Goal: Task Accomplishment & Management: Manage account settings

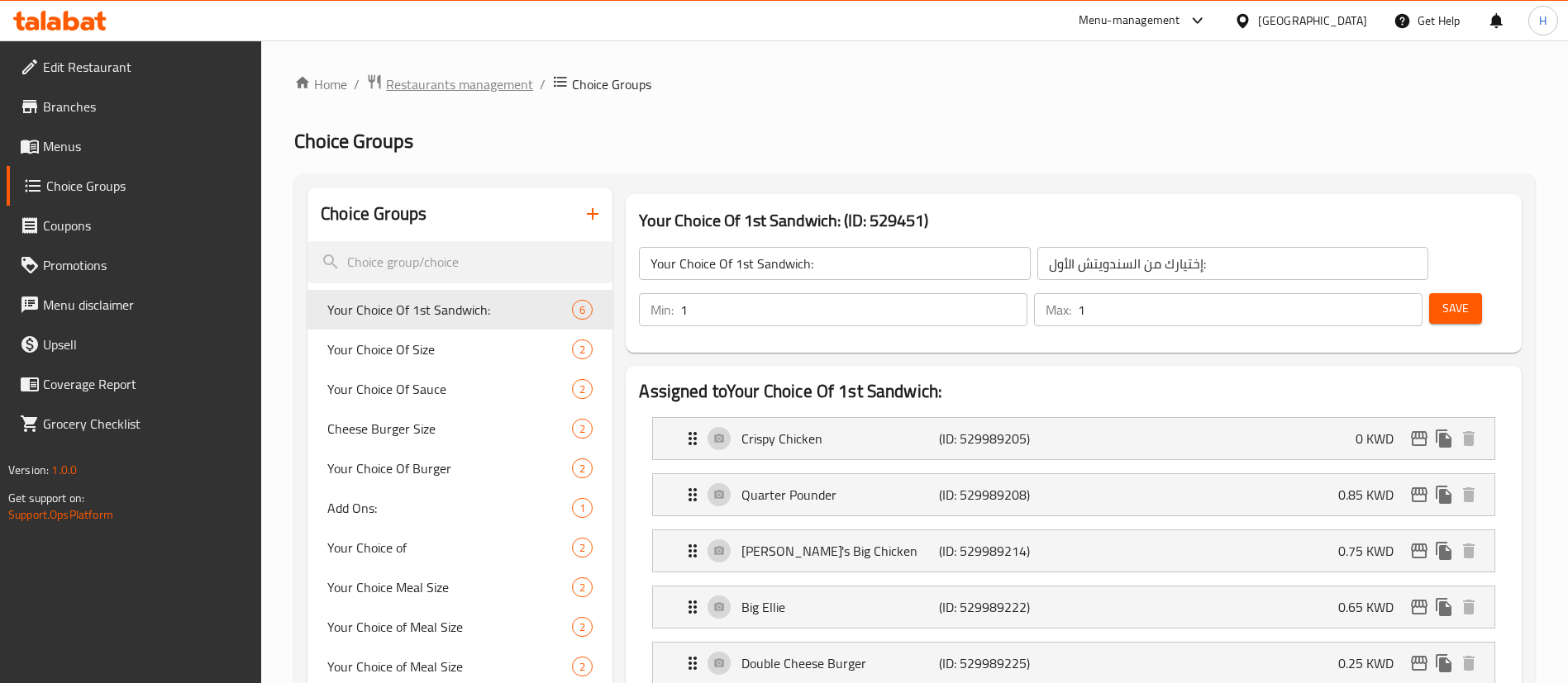
click at [493, 94] on span "Restaurants management" at bounding box center [459, 84] width 147 height 19
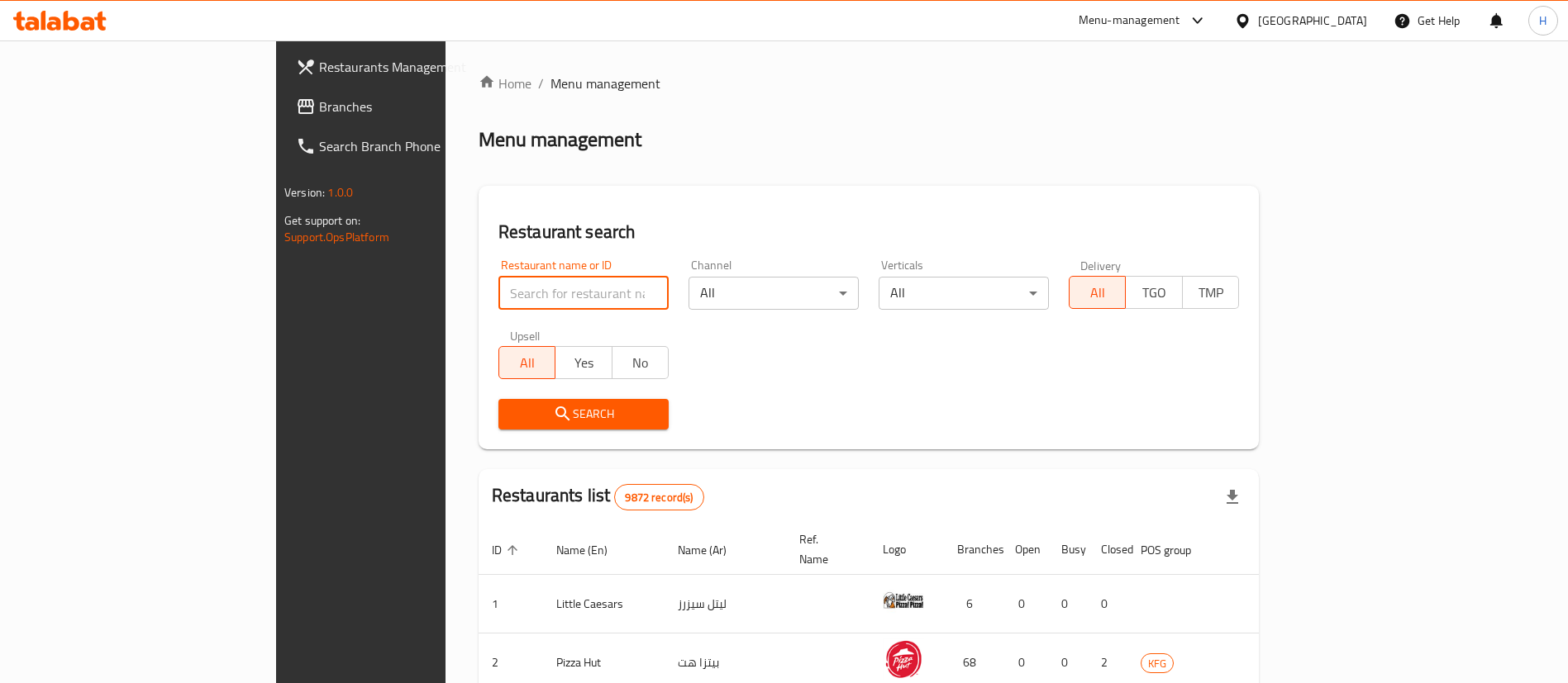
click at [498, 307] on input "search" at bounding box center [583, 293] width 171 height 33
type input "tetas"
click button "Search" at bounding box center [583, 414] width 171 height 30
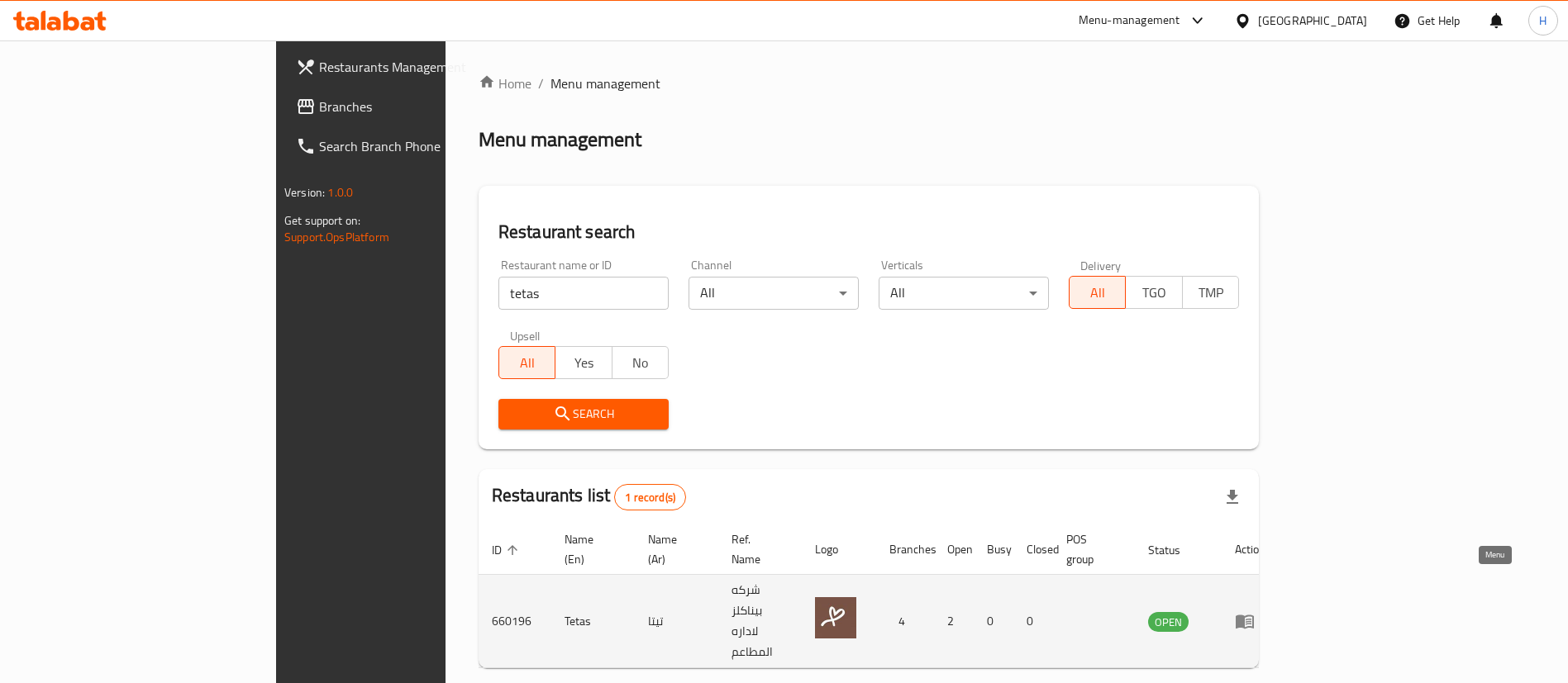
click at [1254, 616] on icon "enhanced table" at bounding box center [1244, 623] width 19 height 14
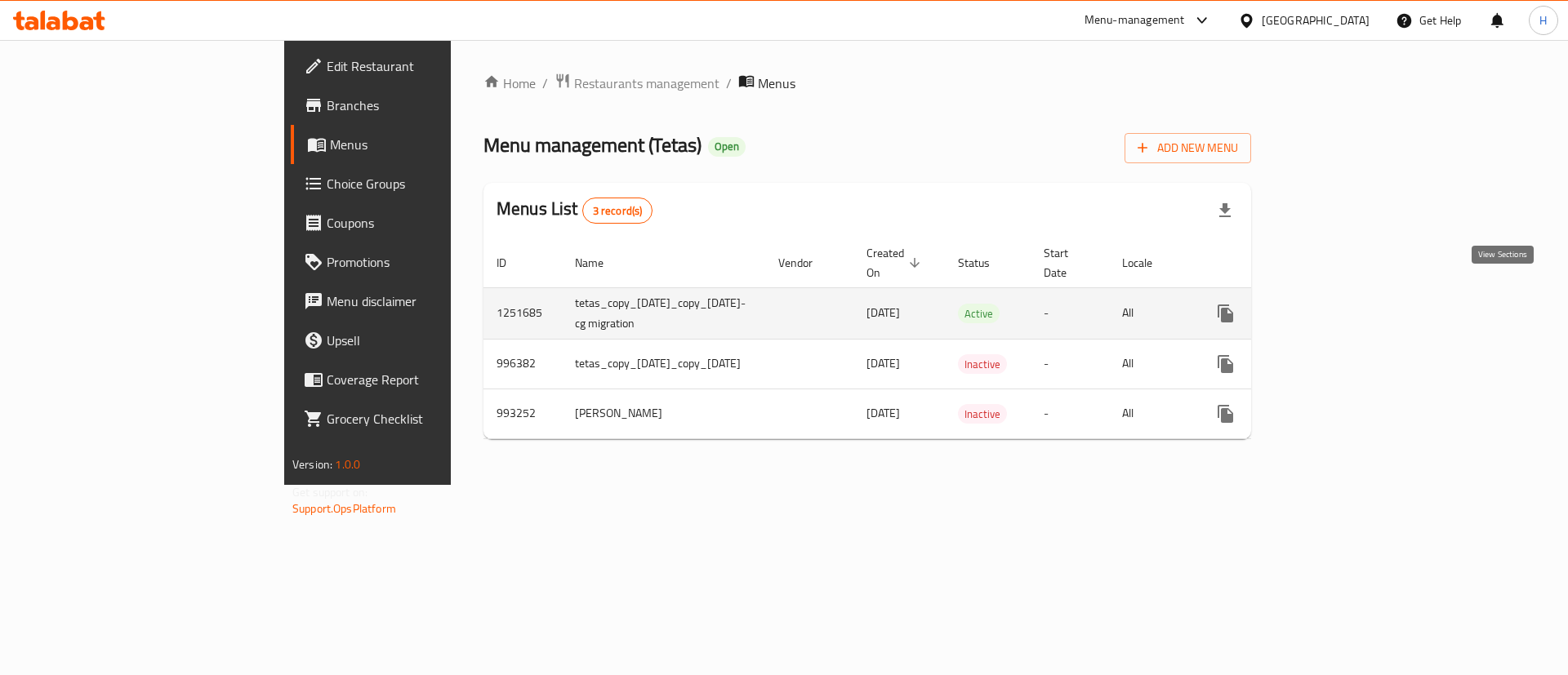
click at [1353, 304] on icon "enhanced table" at bounding box center [1343, 314] width 19 height 19
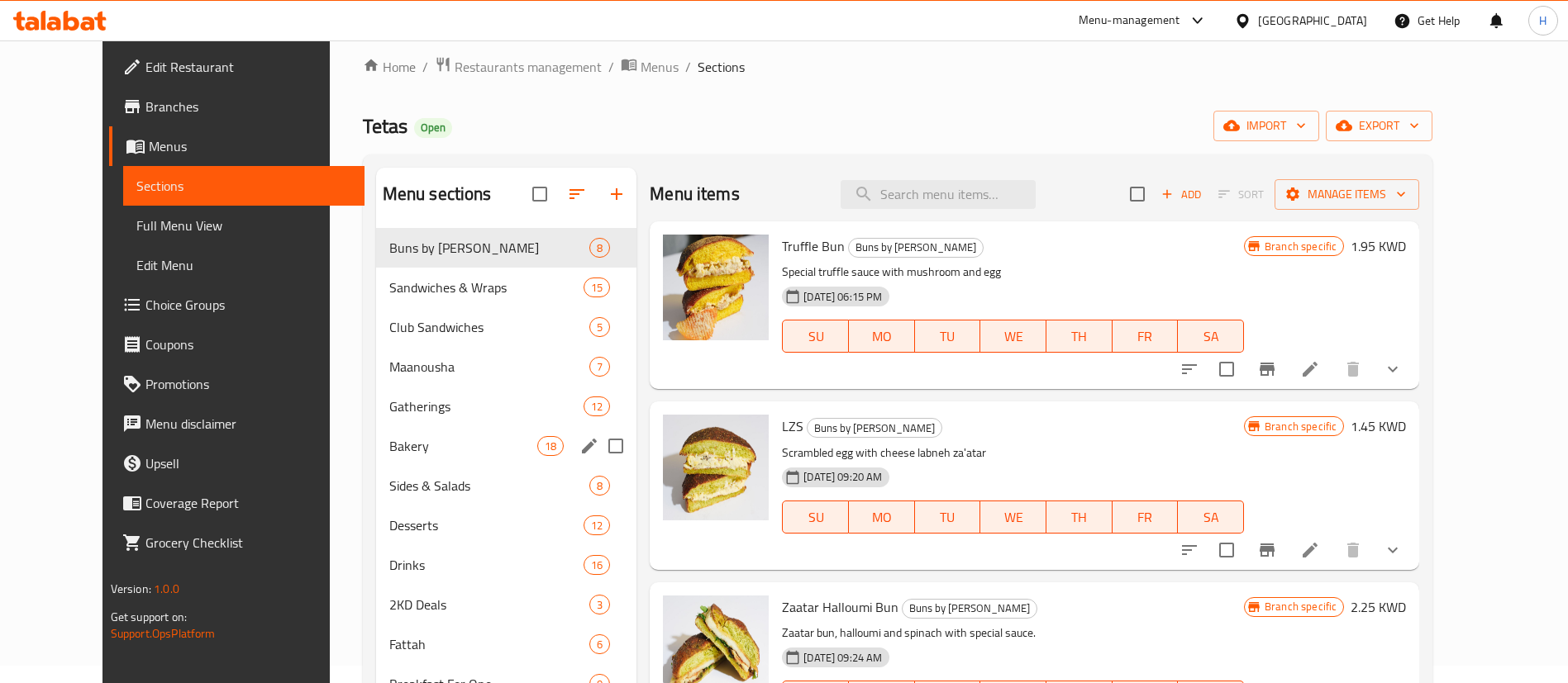
scroll to position [19, 0]
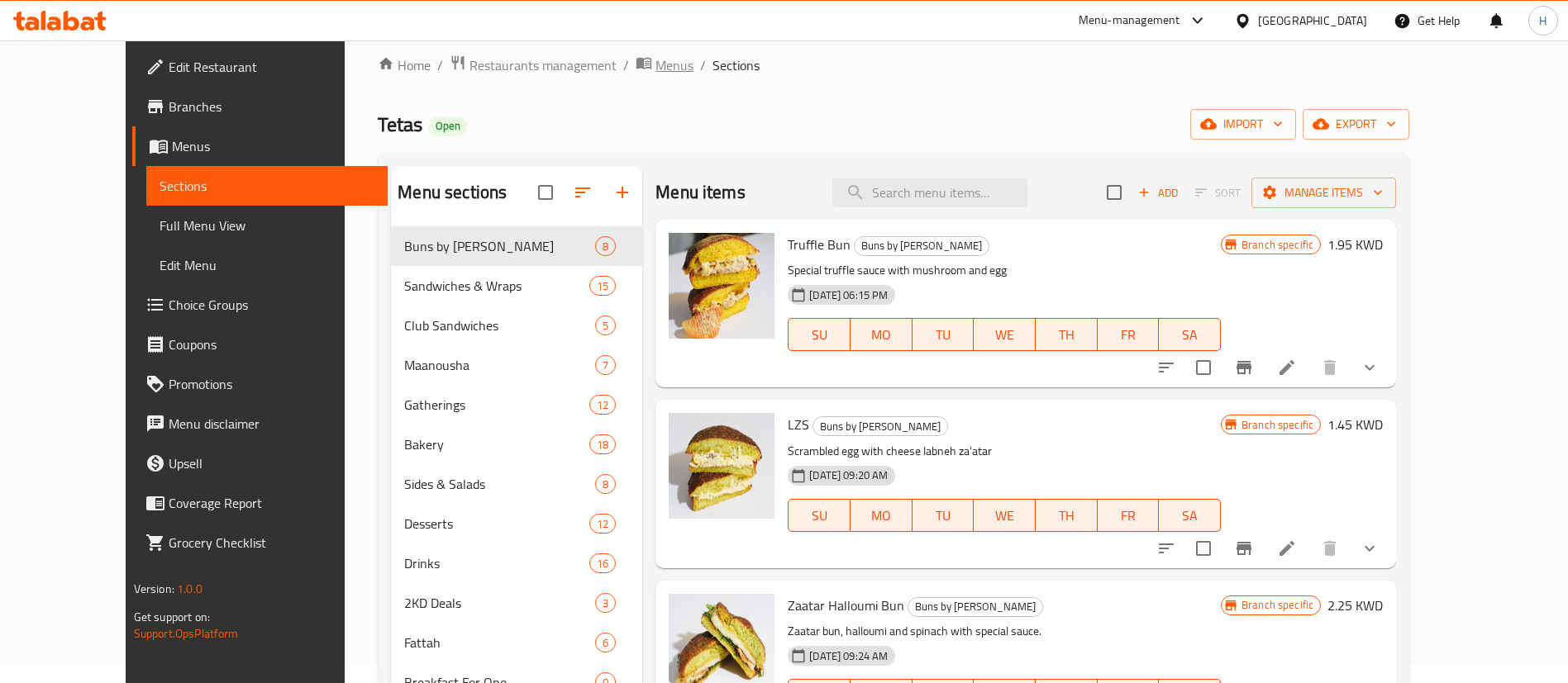
click at [656, 59] on span "Menus" at bounding box center [674, 65] width 38 height 19
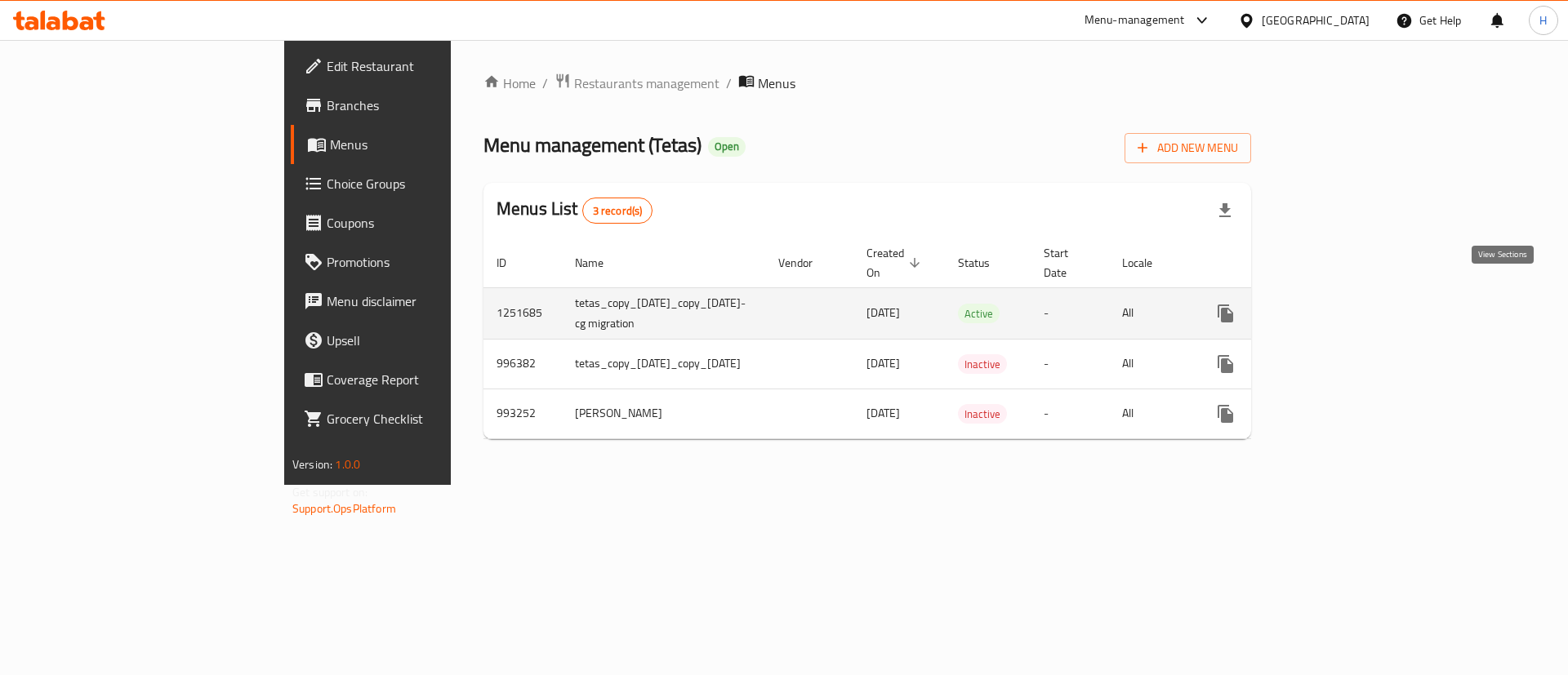
click at [1350, 306] on icon "enhanced table" at bounding box center [1343, 313] width 14 height 14
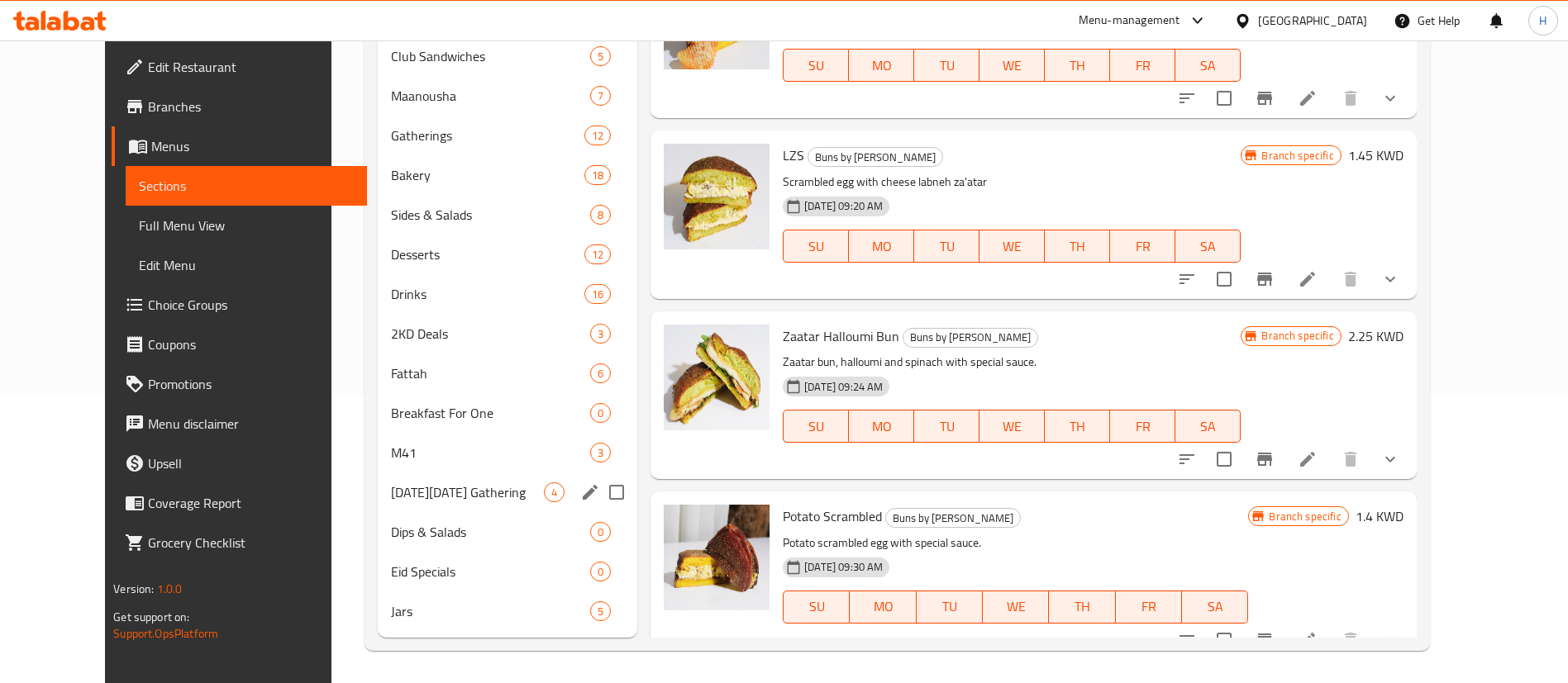
scroll to position [286, 0]
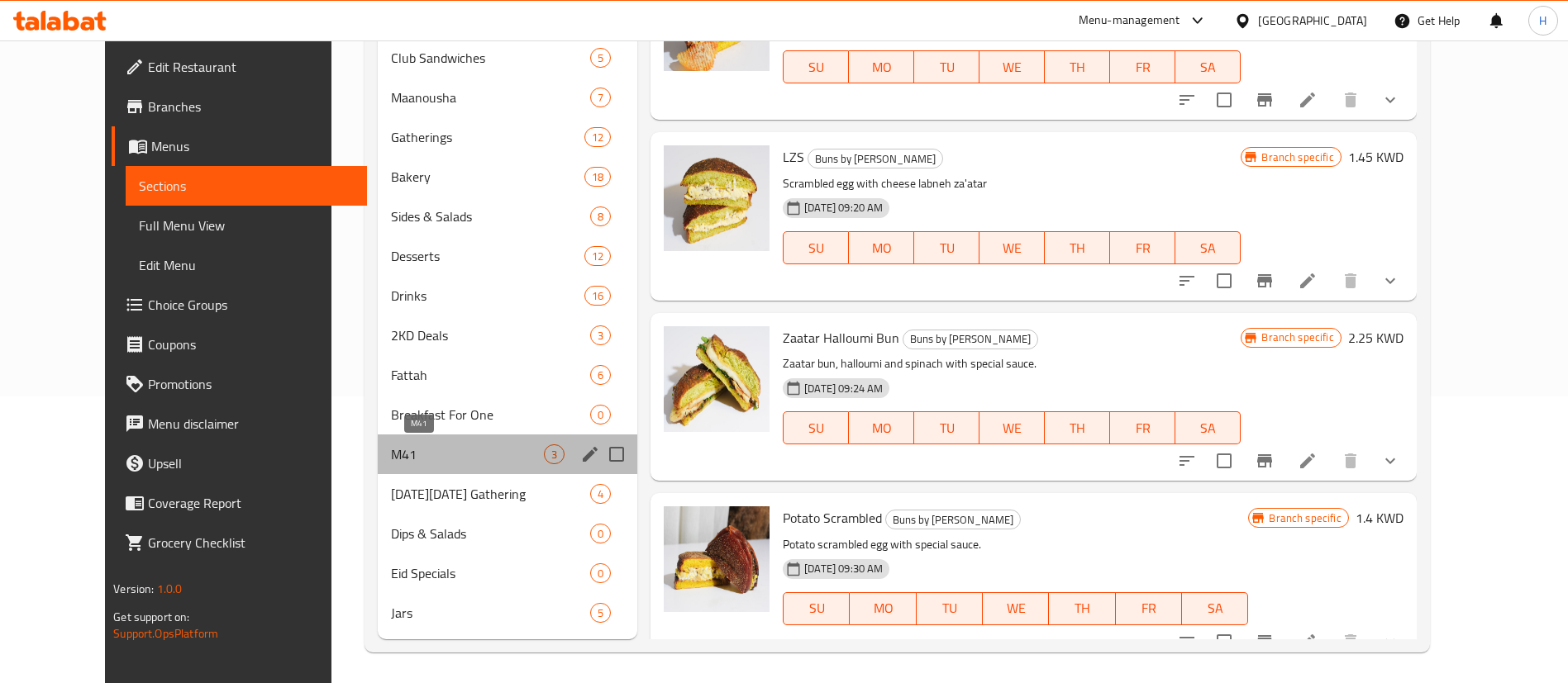
click at [410, 453] on span "M41" at bounding box center [467, 454] width 153 height 19
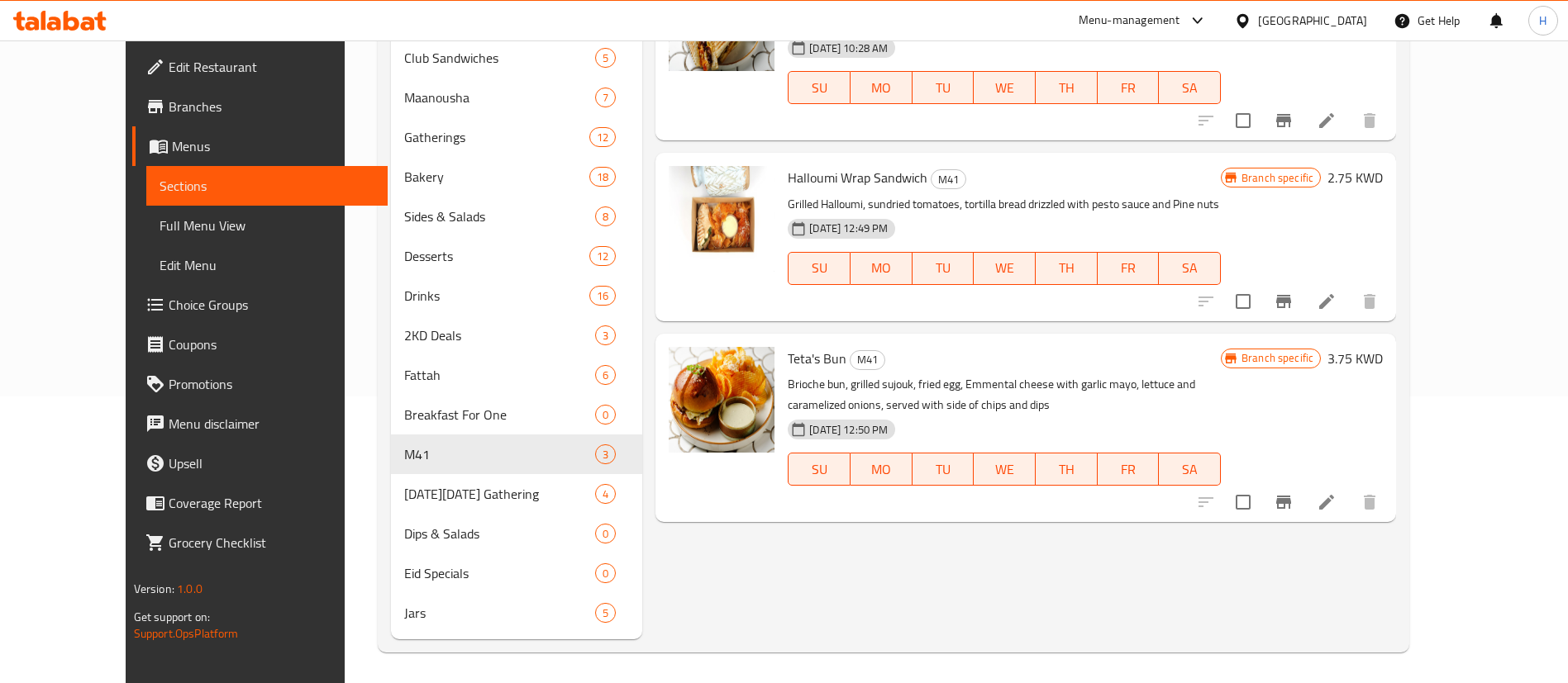
scroll to position [35, 0]
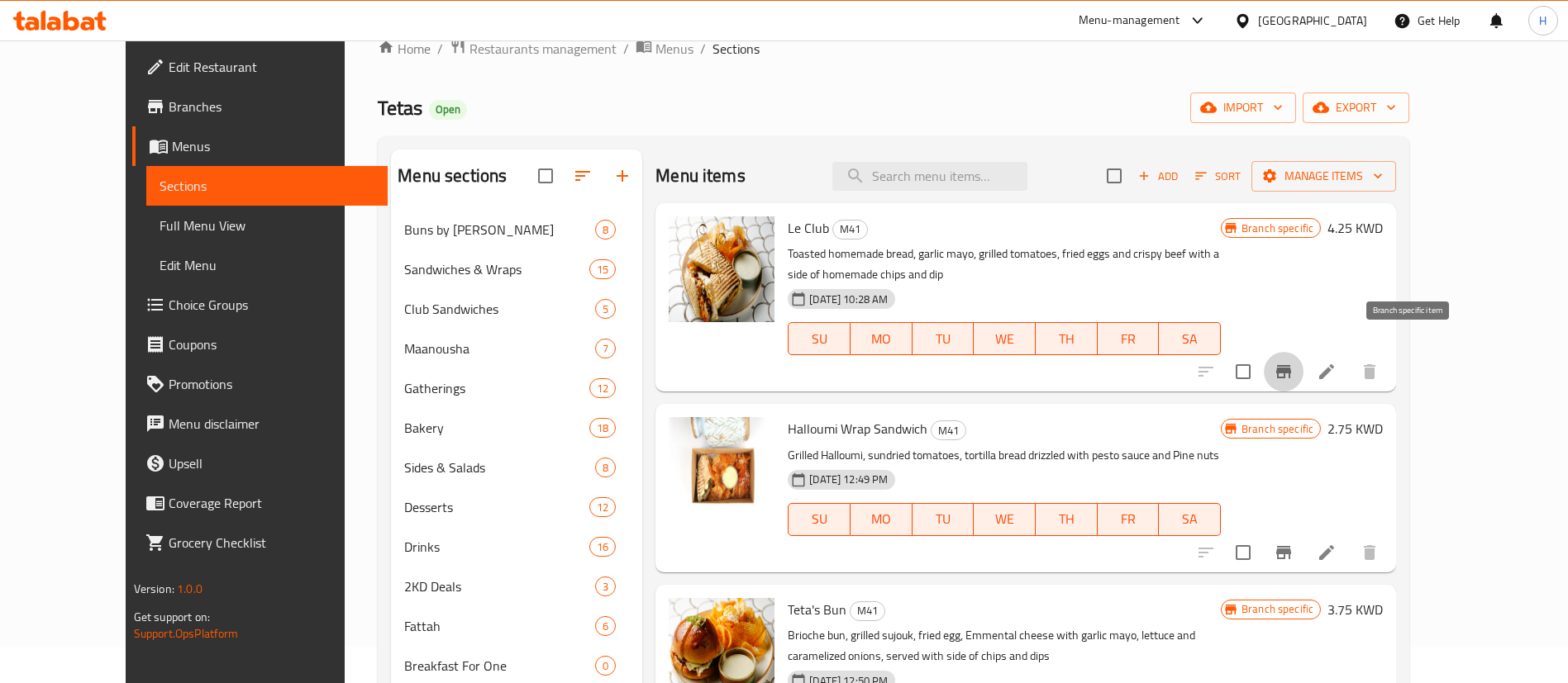
click at [1291, 365] on icon "Branch-specific-item" at bounding box center [1283, 372] width 15 height 14
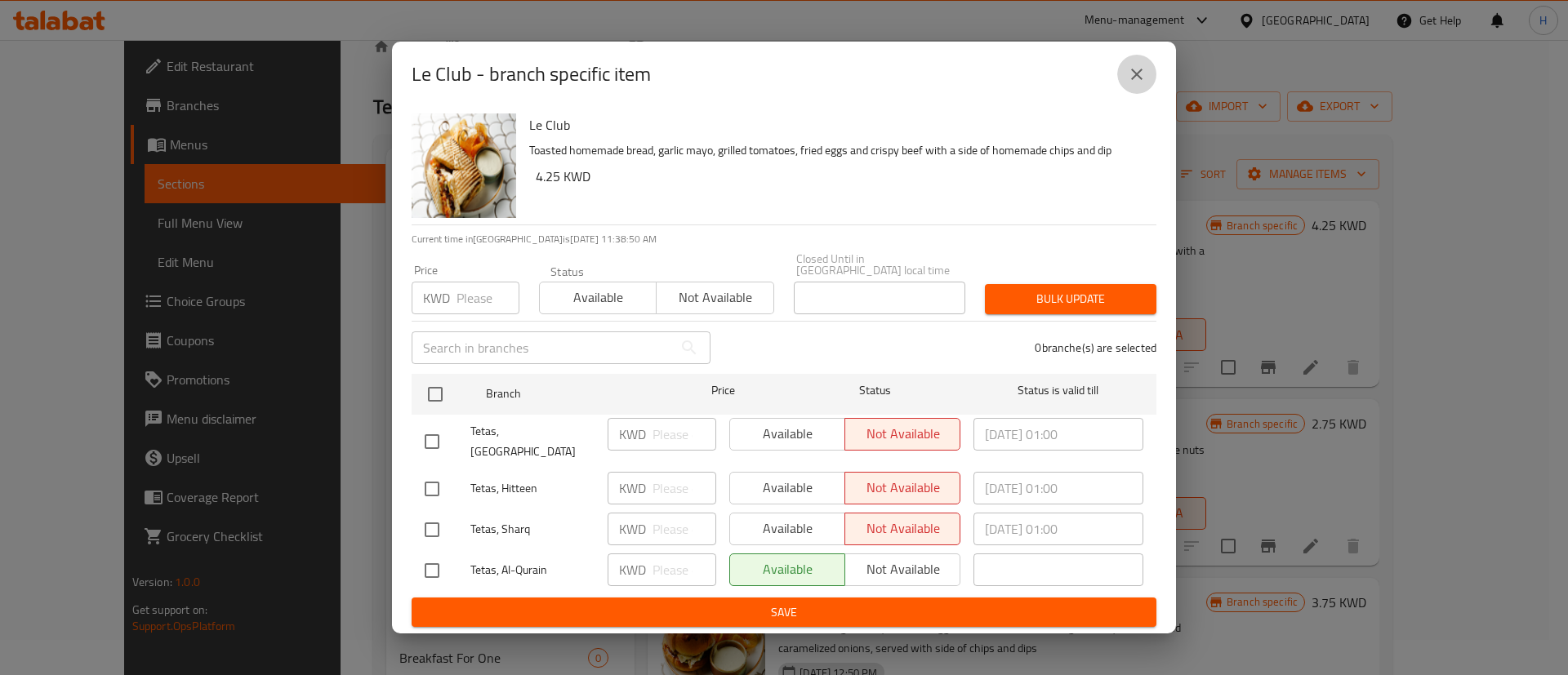
click at [1133, 94] on button "close" at bounding box center [1136, 74] width 39 height 39
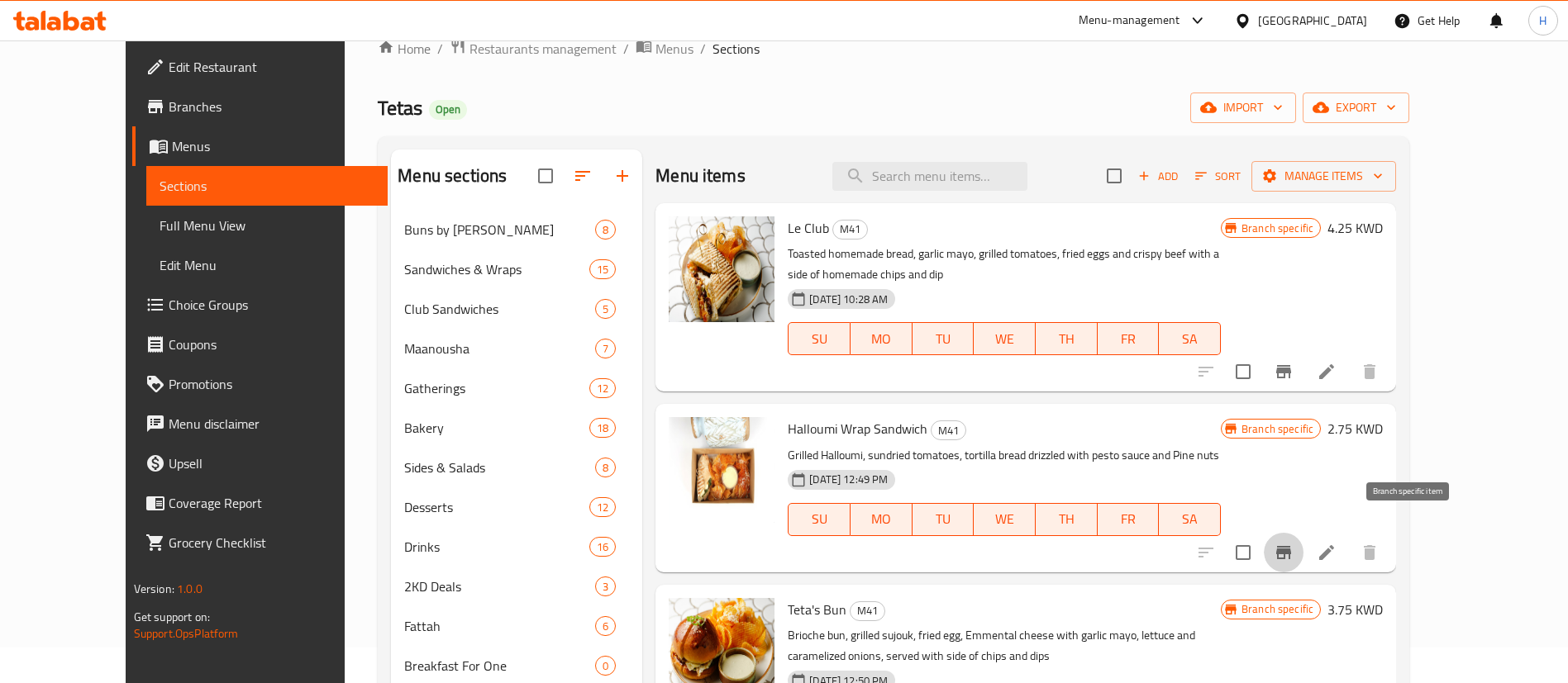
click at [1294, 543] on icon "Branch-specific-item" at bounding box center [1283, 552] width 19 height 19
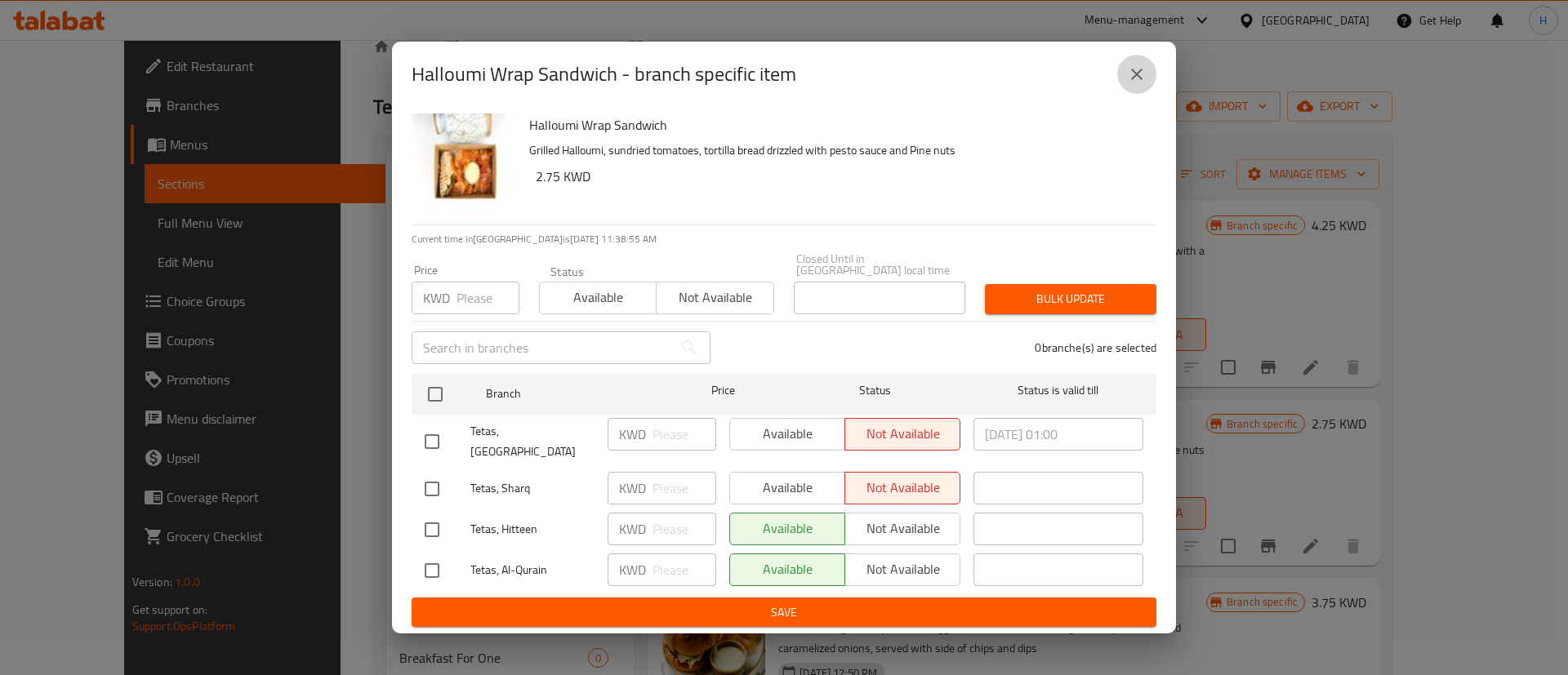
click at [1136, 72] on button "close" at bounding box center [1136, 74] width 39 height 39
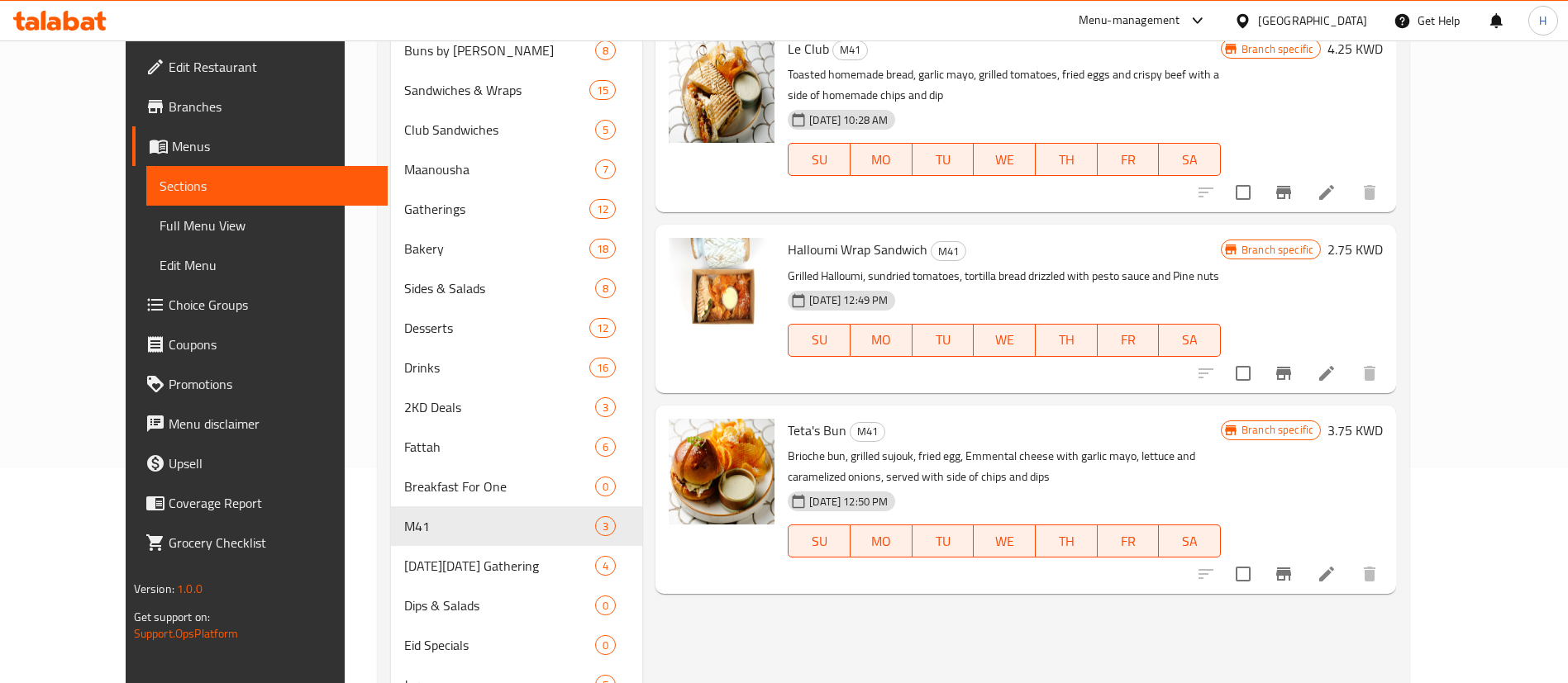
scroll to position [214, 0]
click at [1291, 569] on icon "Branch-specific-item" at bounding box center [1283, 576] width 15 height 14
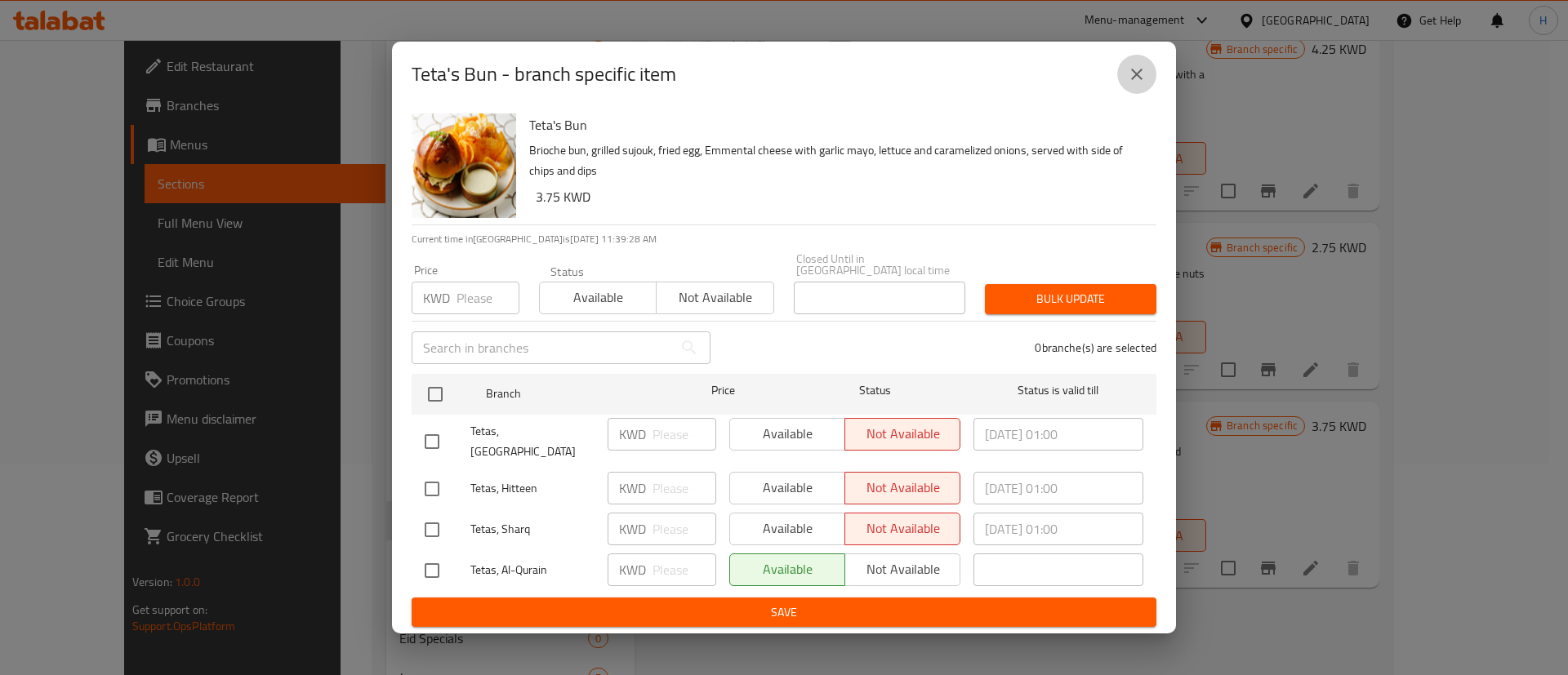
click at [1134, 80] on icon "close" at bounding box center [1137, 74] width 19 height 19
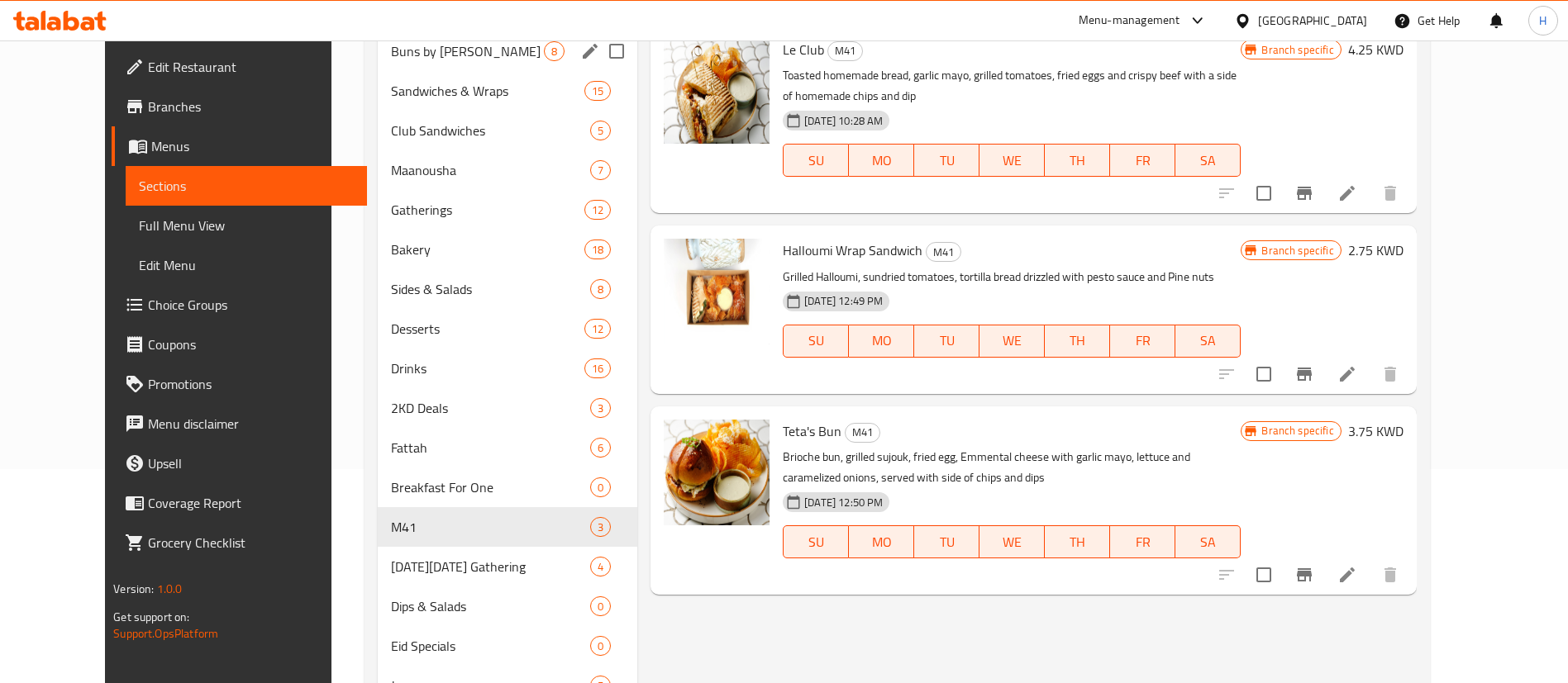
scroll to position [0, 0]
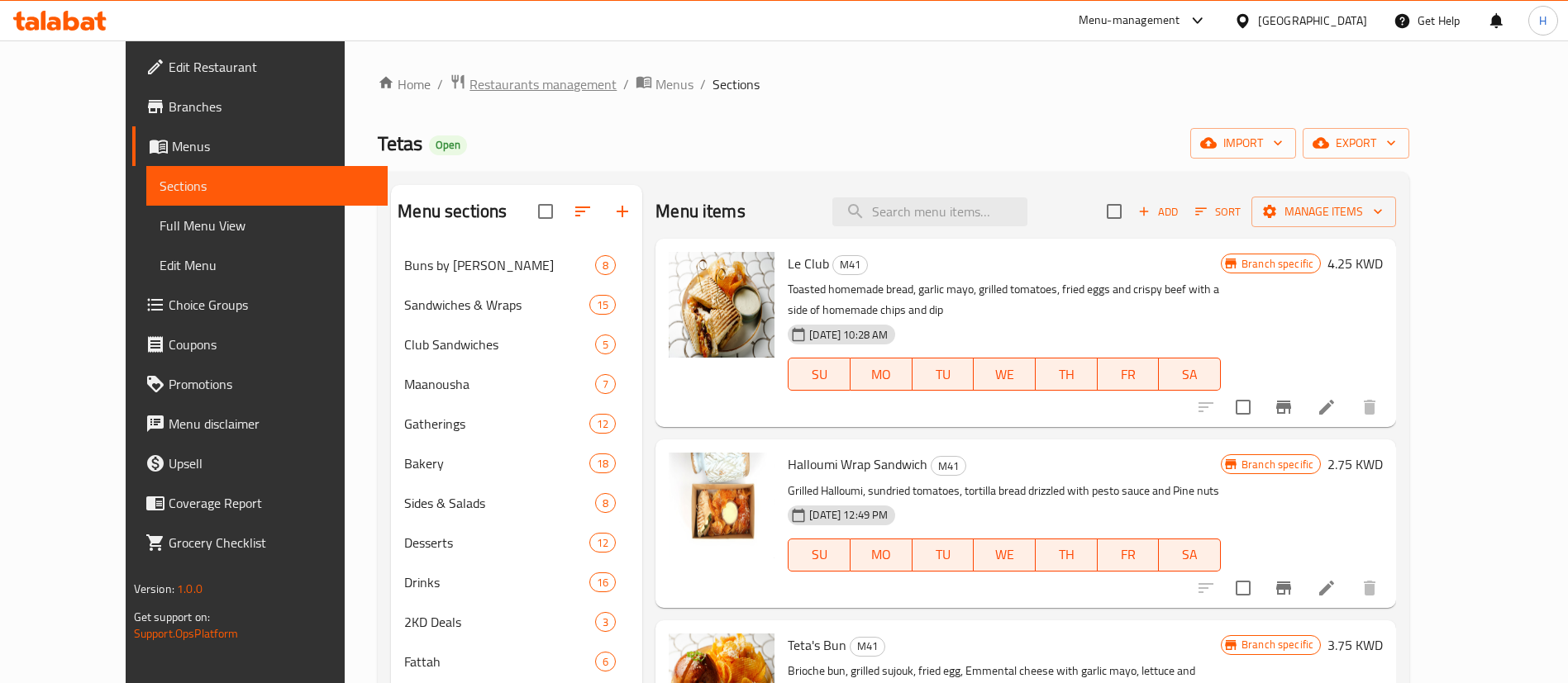
click at [524, 75] on span "Restaurants management" at bounding box center [543, 84] width 147 height 19
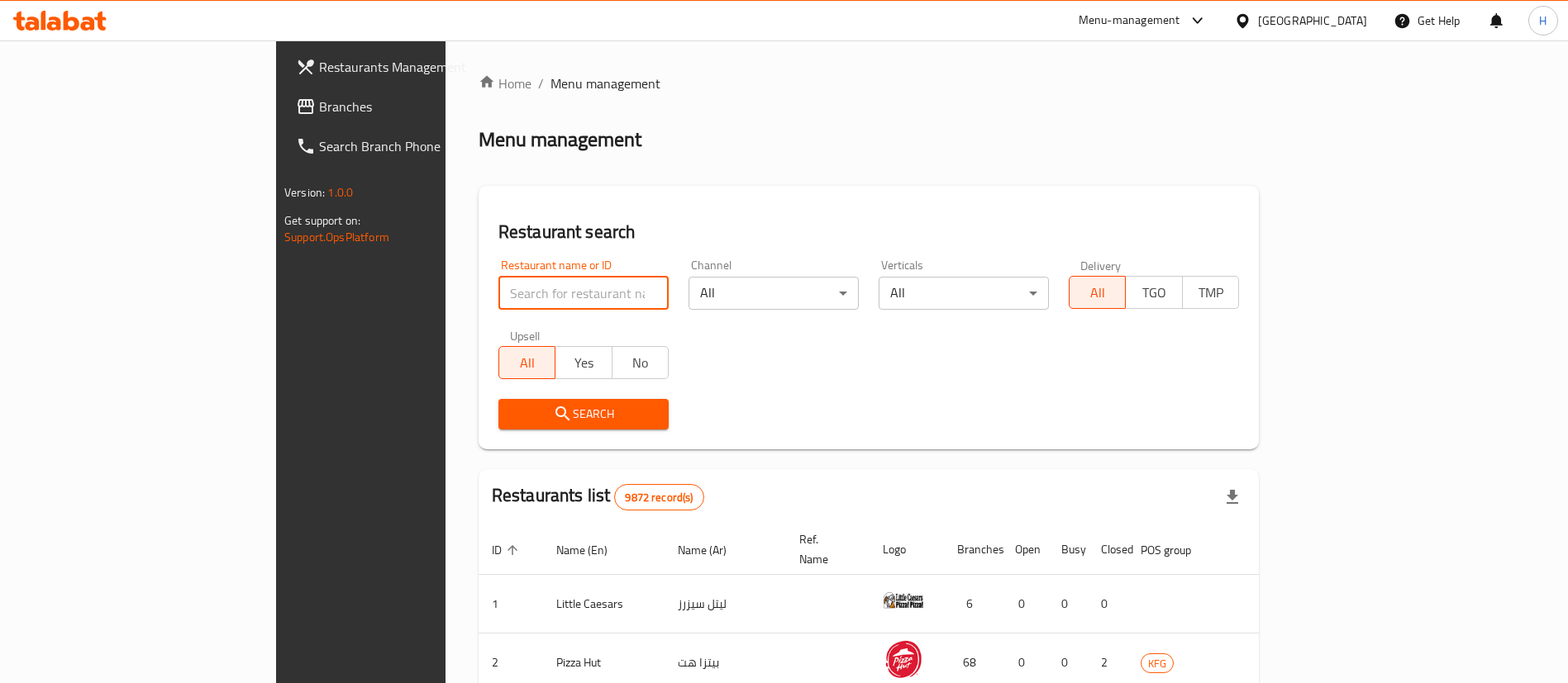
click at [498, 305] on input "search" at bounding box center [583, 293] width 171 height 33
type input "tetas"
click button "Search" at bounding box center [583, 414] width 171 height 30
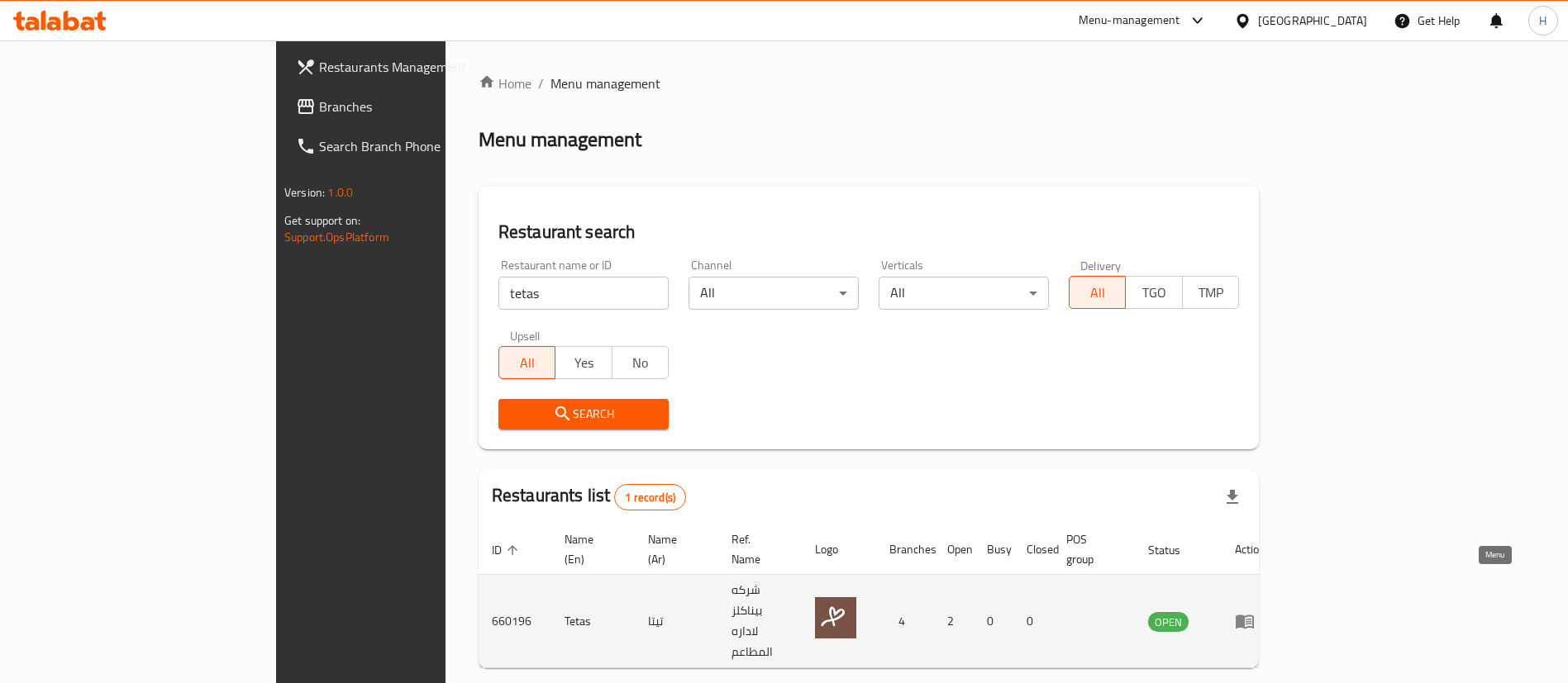
click at [1255, 612] on icon "enhanced table" at bounding box center [1244, 622] width 19 height 19
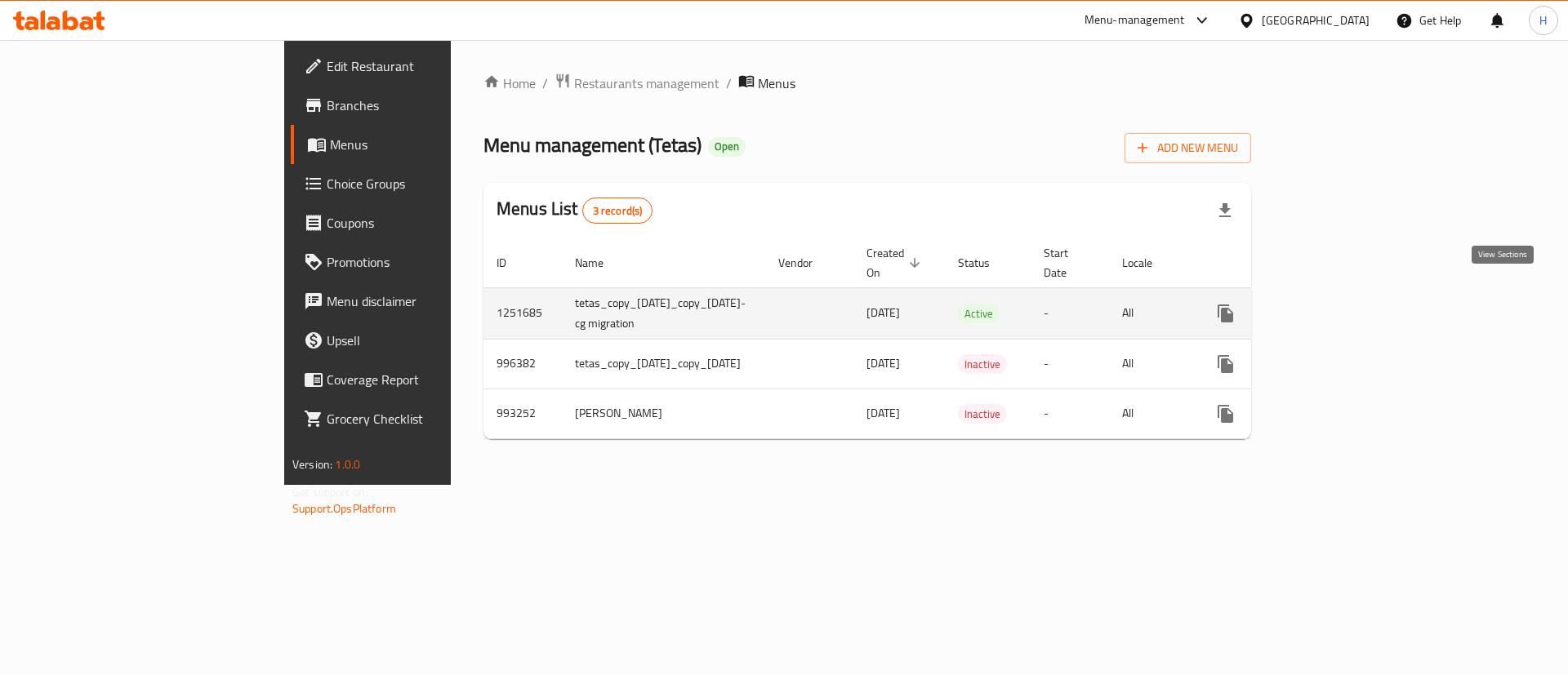
click at [1363, 300] on link "enhanced table" at bounding box center [1343, 313] width 39 height 39
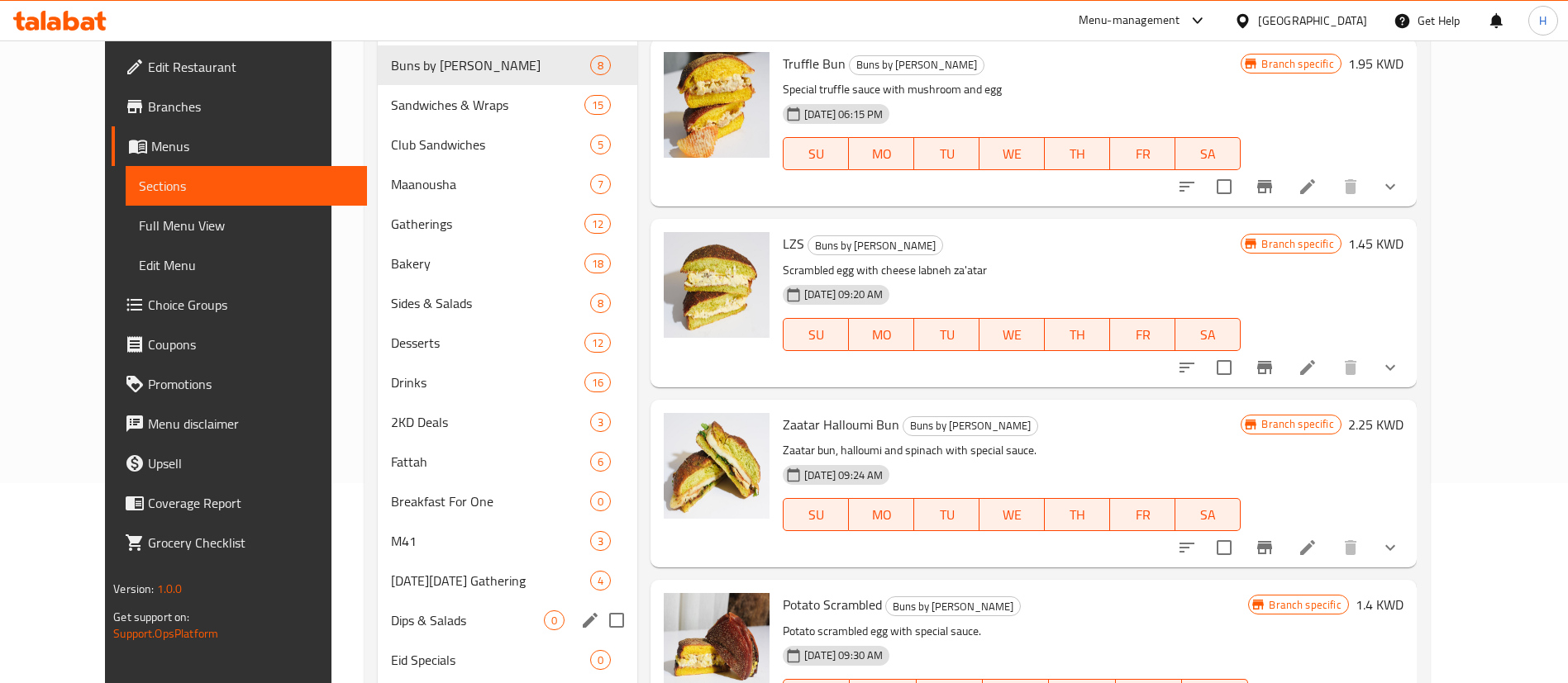
scroll to position [201, 0]
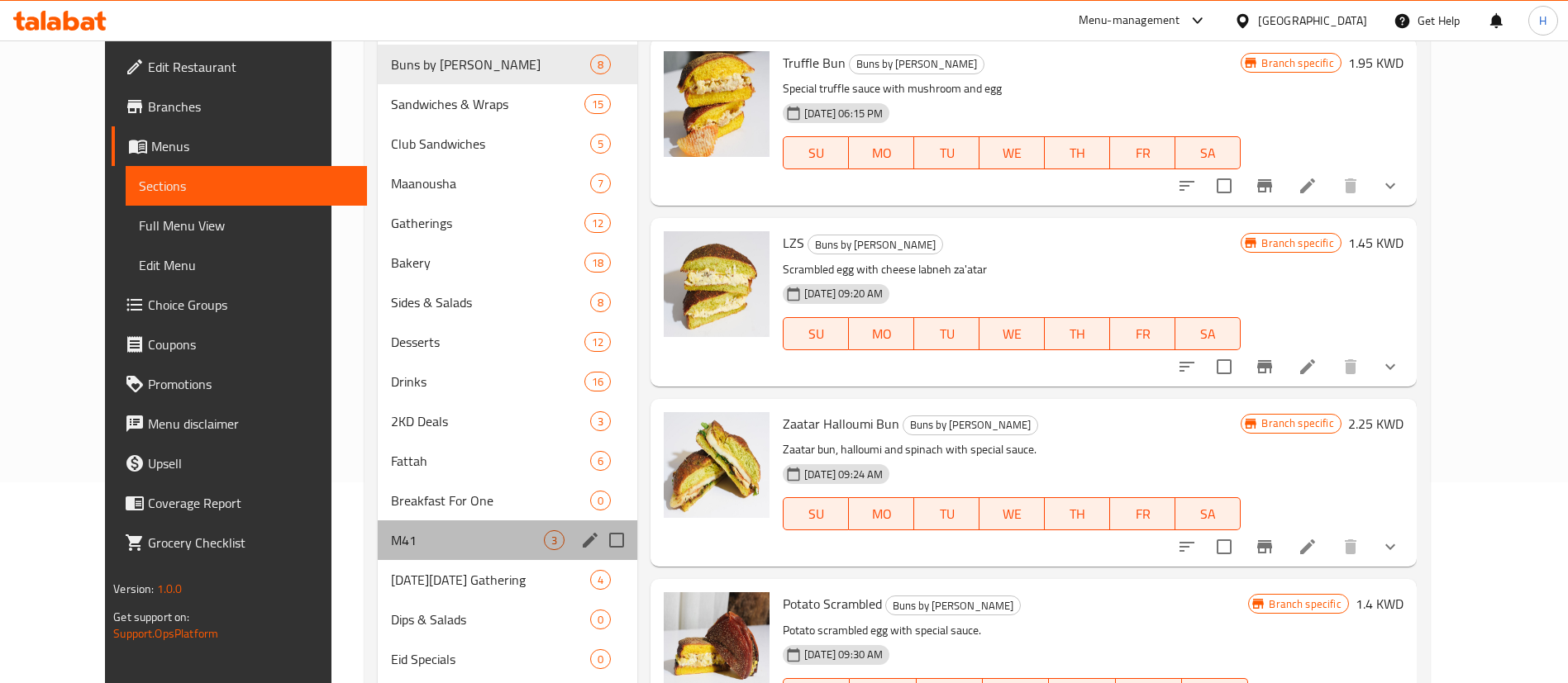
click at [384, 527] on div "M41 3" at bounding box center [508, 540] width 259 height 40
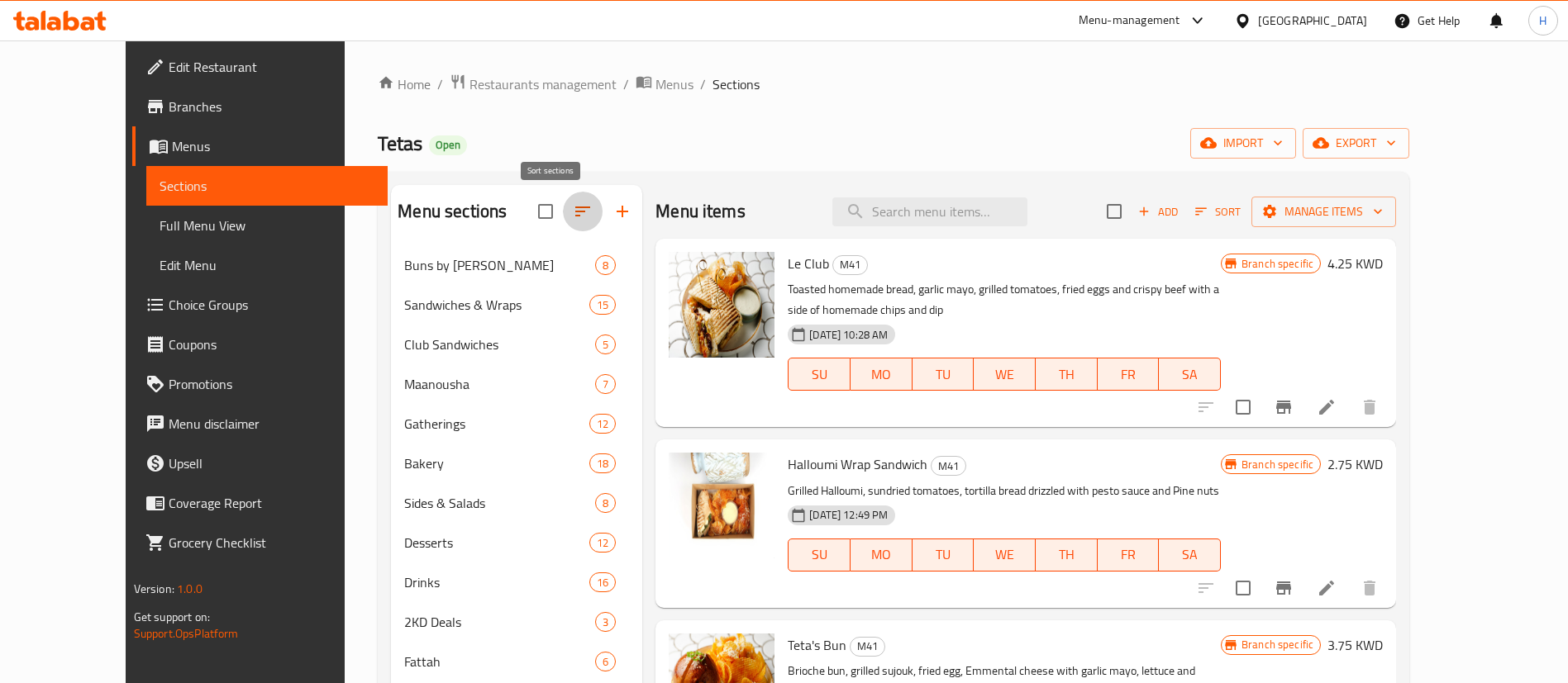
click at [563, 216] on button "button" at bounding box center [583, 211] width 40 height 40
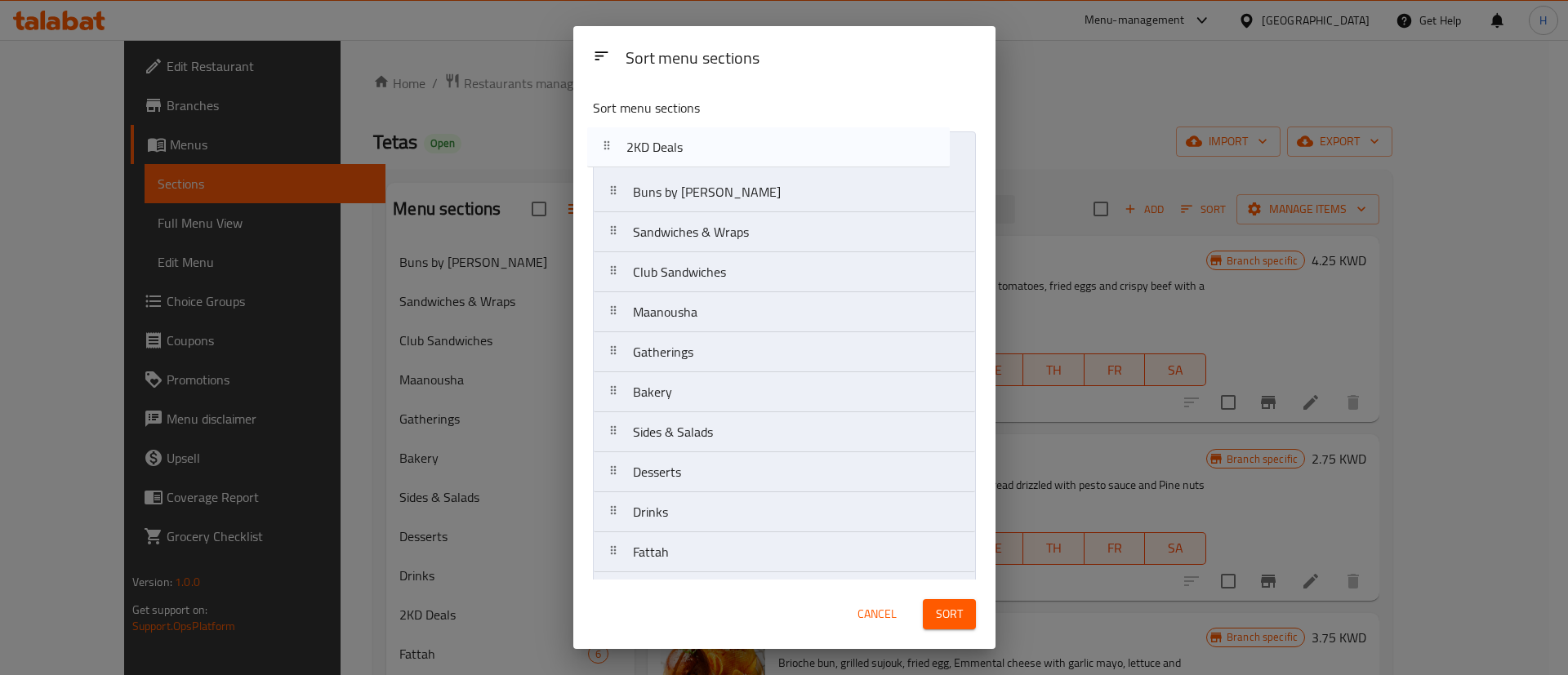
drag, startPoint x: 662, startPoint y: 522, endPoint x: 655, endPoint y: 153, distance: 369.1
click at [655, 153] on nav "Buns by [PERSON_NAME] Sandwiches & Wraps Club Sandwiches Maanousha Gatherings B…" at bounding box center [784, 473] width 383 height 682
drag, startPoint x: 657, startPoint y: 395, endPoint x: 652, endPoint y: 135, distance: 260.0
click at [652, 135] on nav "2KD Deals Buns by [PERSON_NAME] Sandwiches & Wraps Club Sandwiches Maanousha Ga…" at bounding box center [784, 473] width 383 height 682
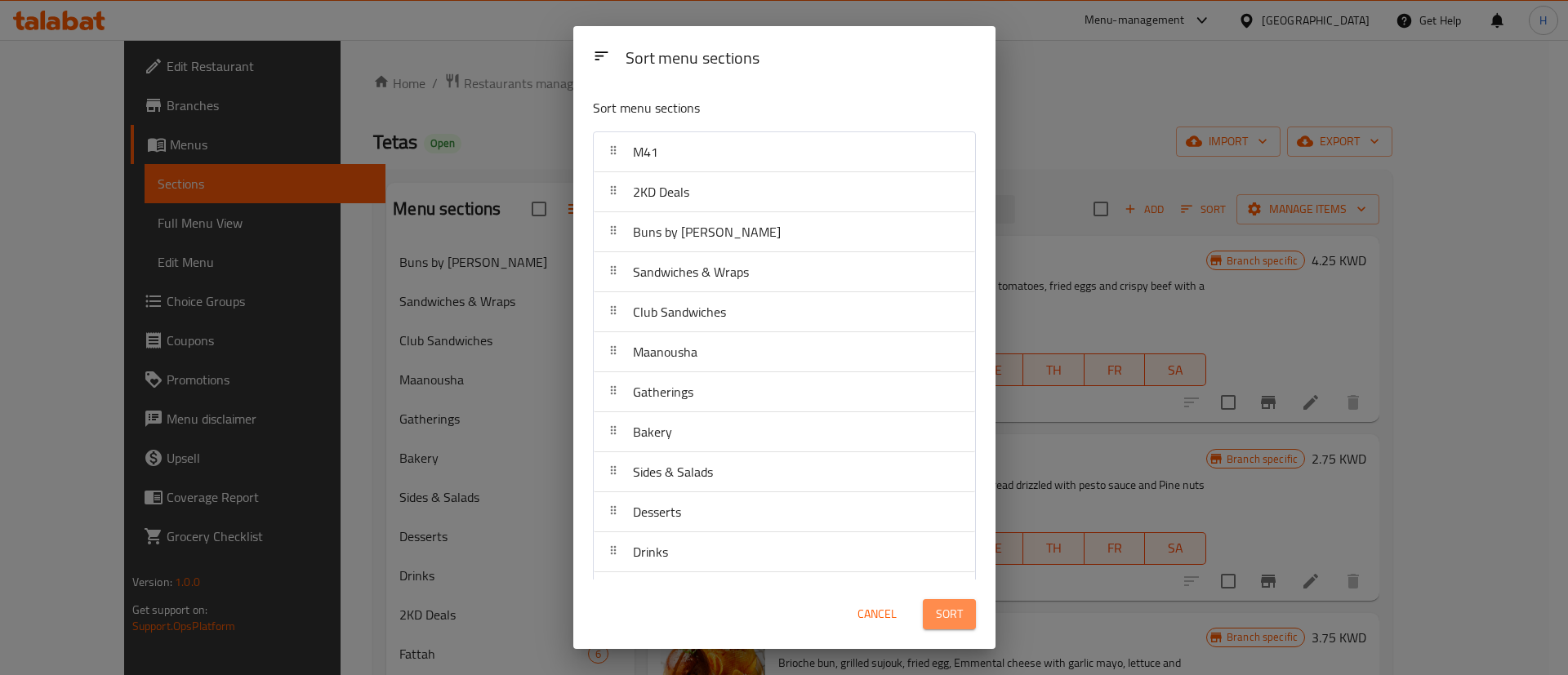
click at [950, 607] on span "Sort" at bounding box center [949, 614] width 27 height 20
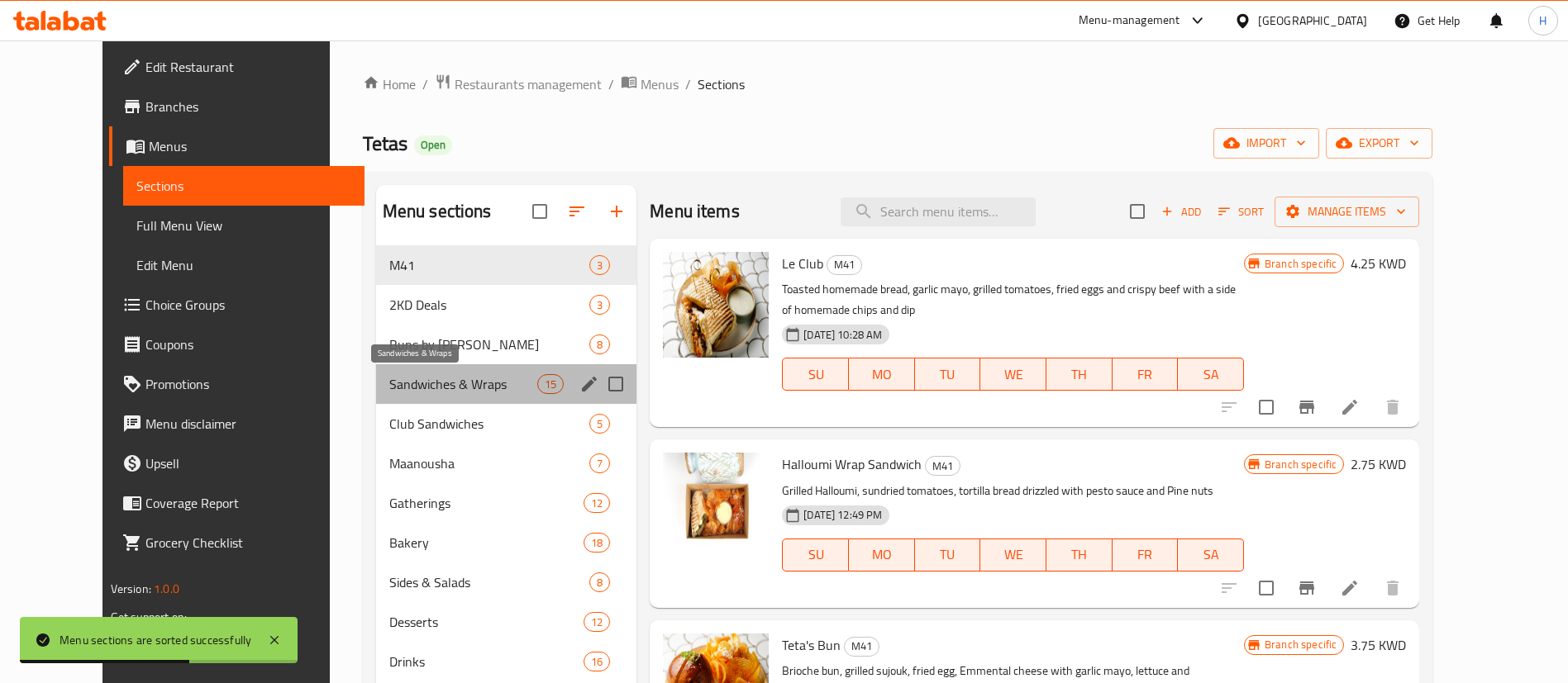
click at [390, 375] on span "Sandwiches & Wraps" at bounding box center [464, 384] width 148 height 19
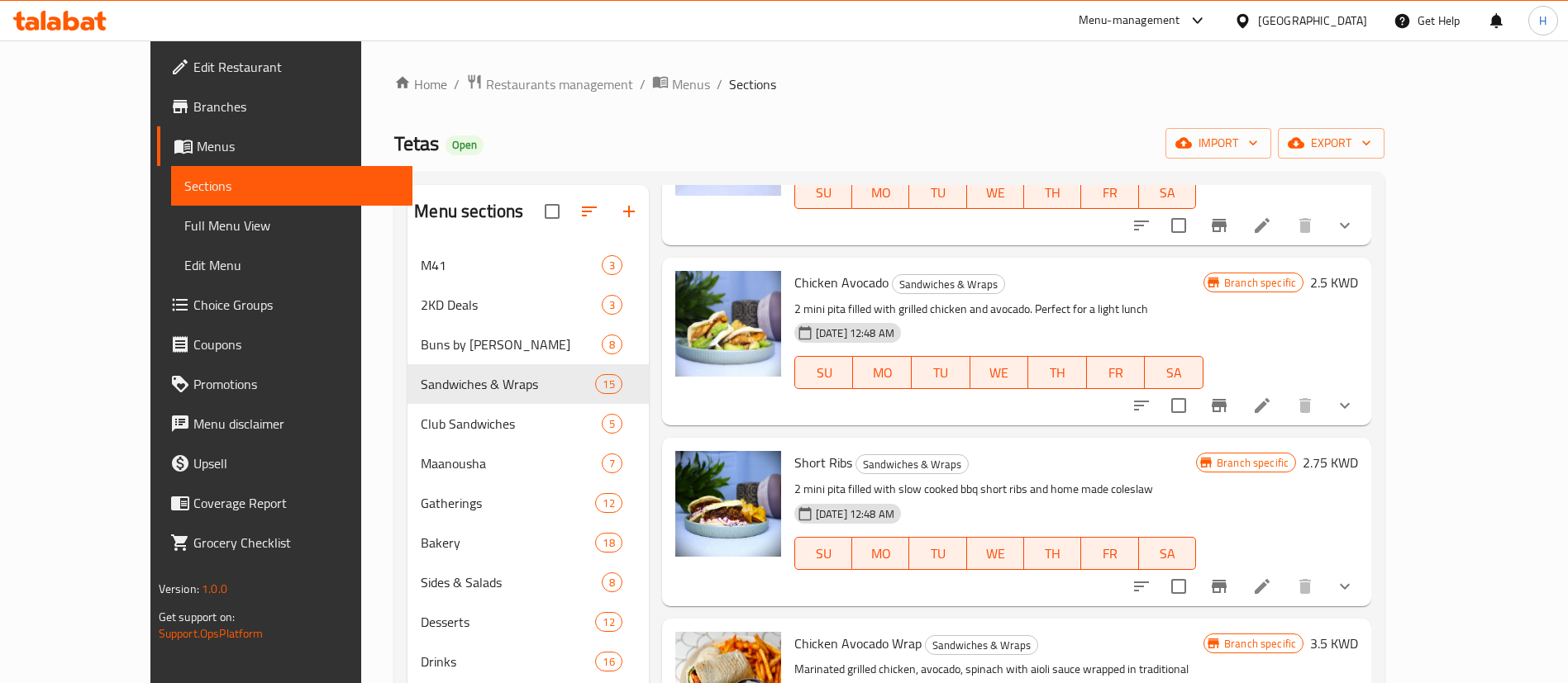
scroll to position [2026, 0]
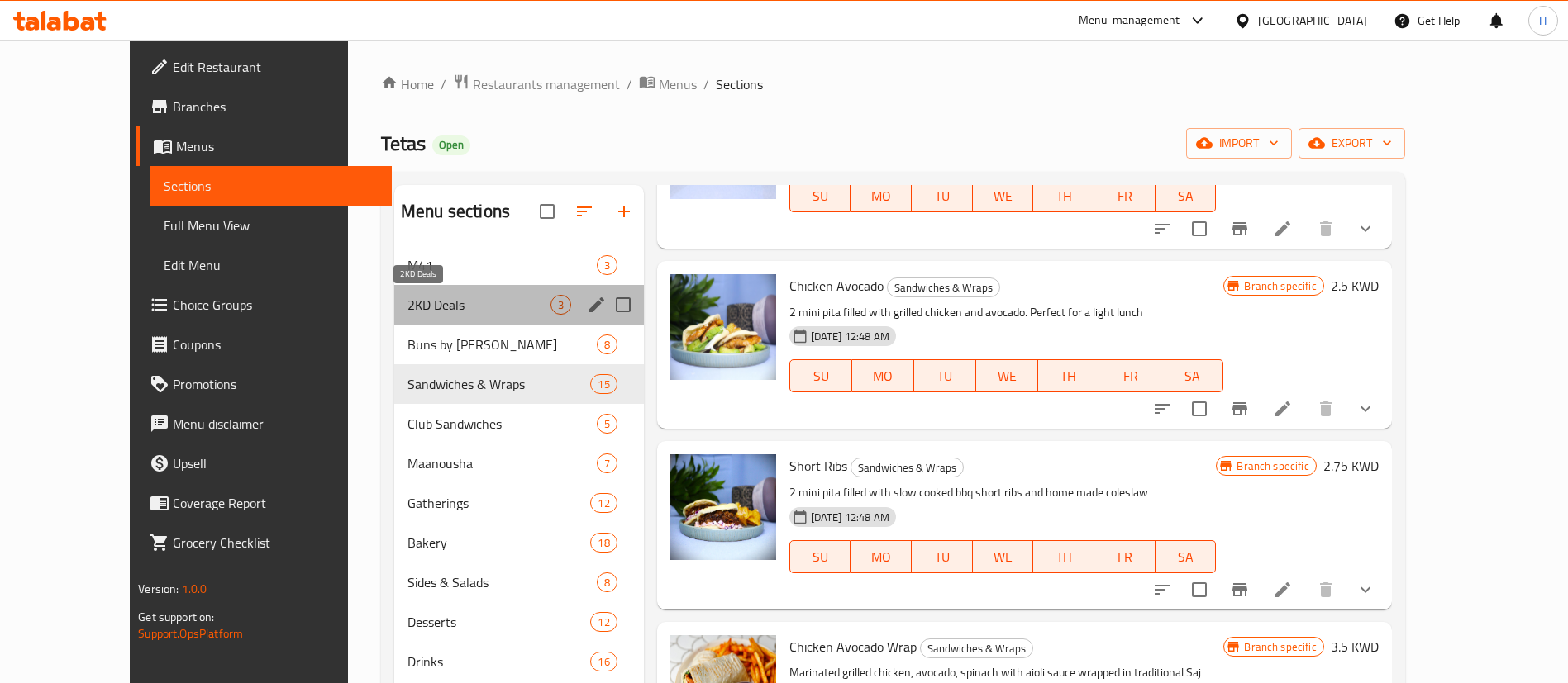
click at [438, 296] on span "2KD Deals" at bounding box center [478, 305] width 143 height 19
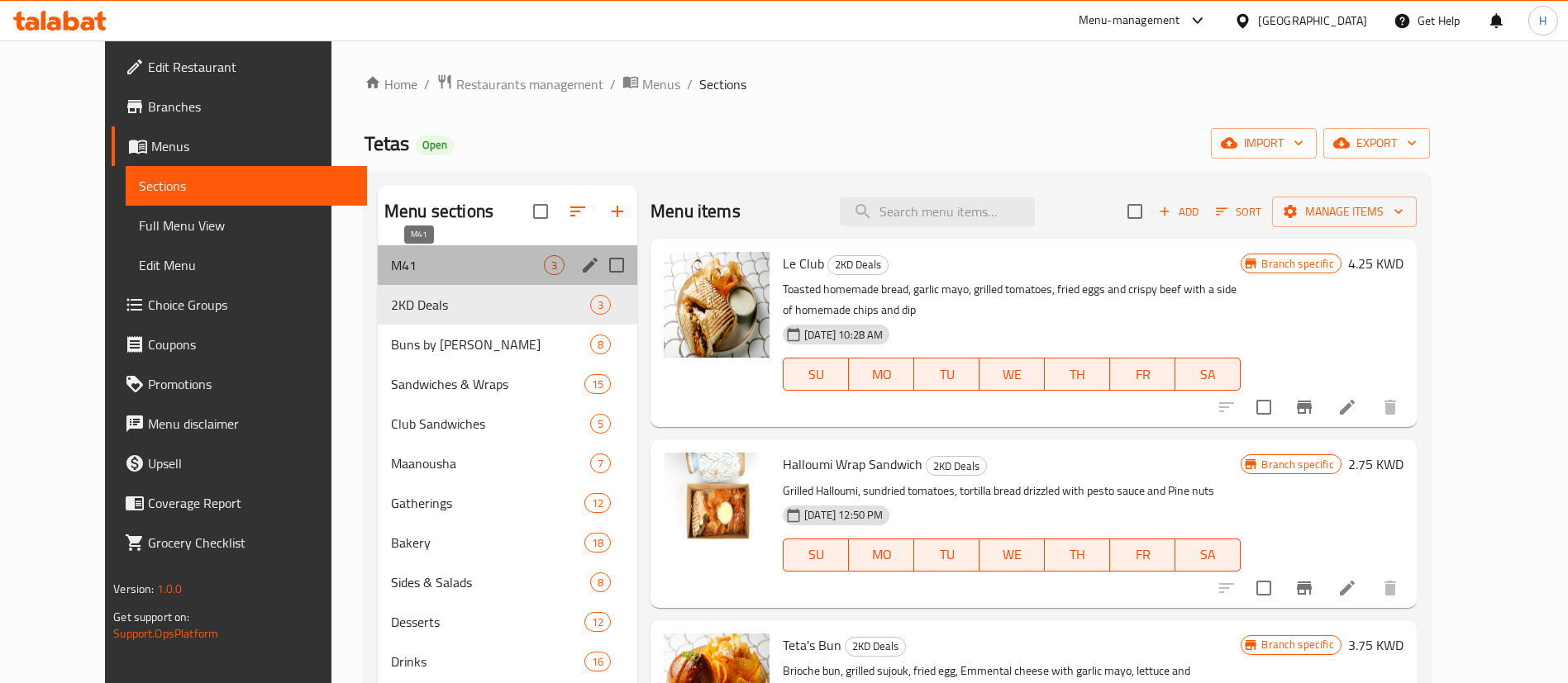
click at [411, 262] on span "M41" at bounding box center [467, 265] width 153 height 19
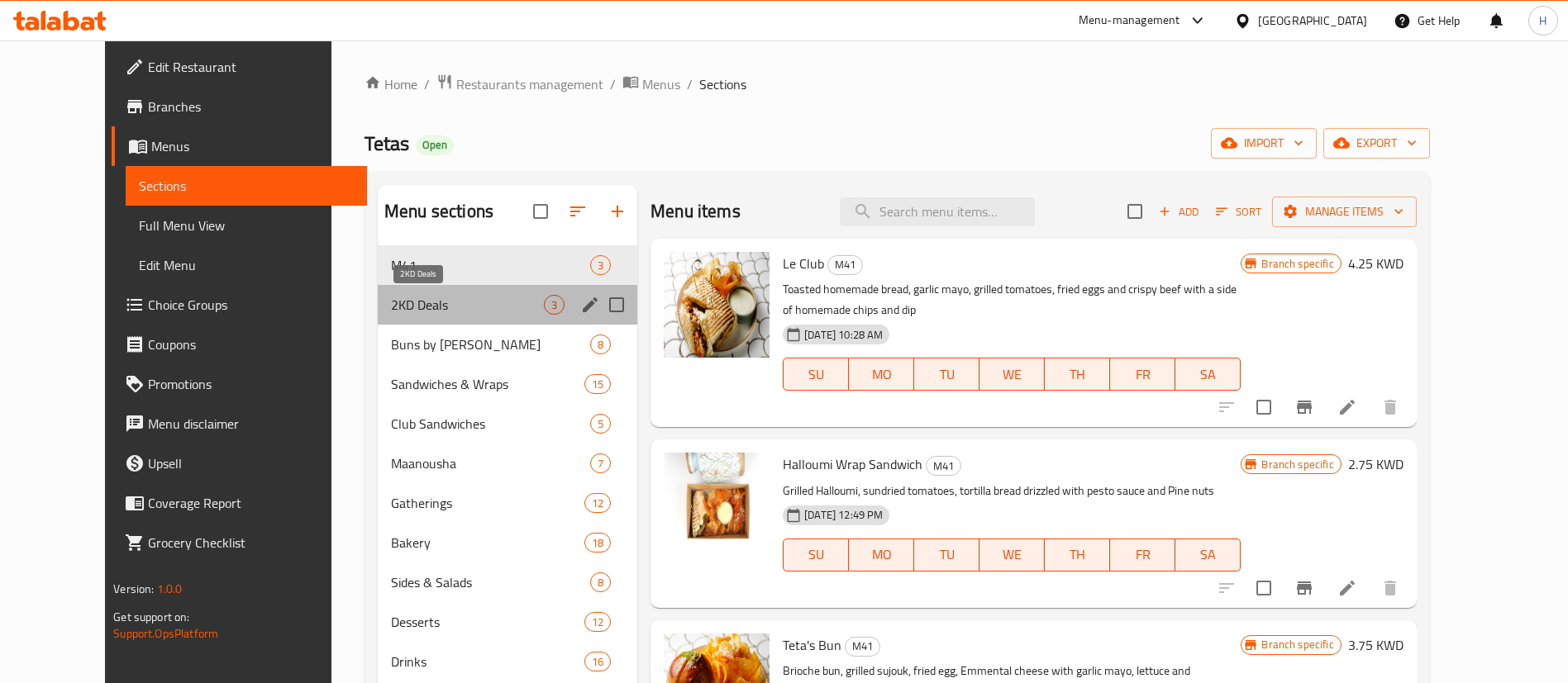
click at [440, 312] on span "2KD Deals" at bounding box center [467, 305] width 153 height 19
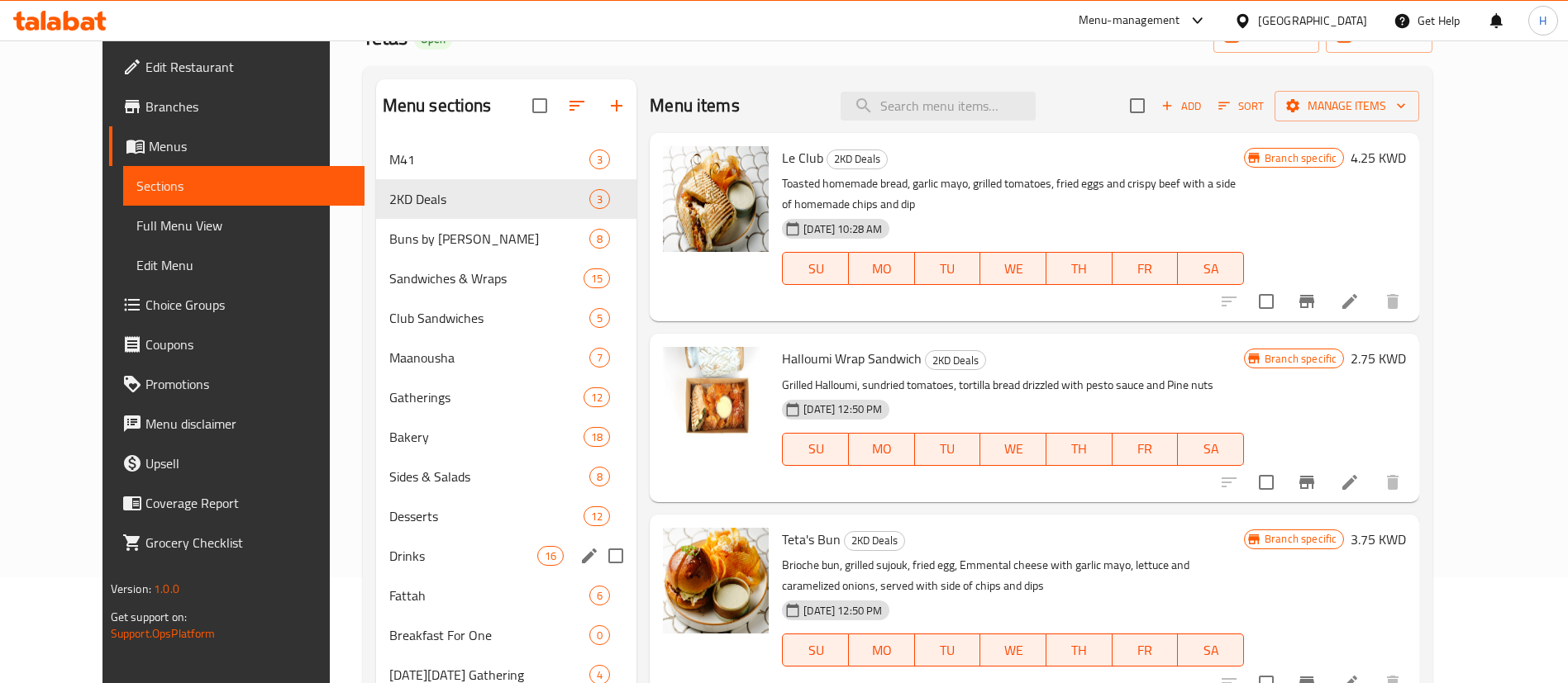
scroll to position [107, 0]
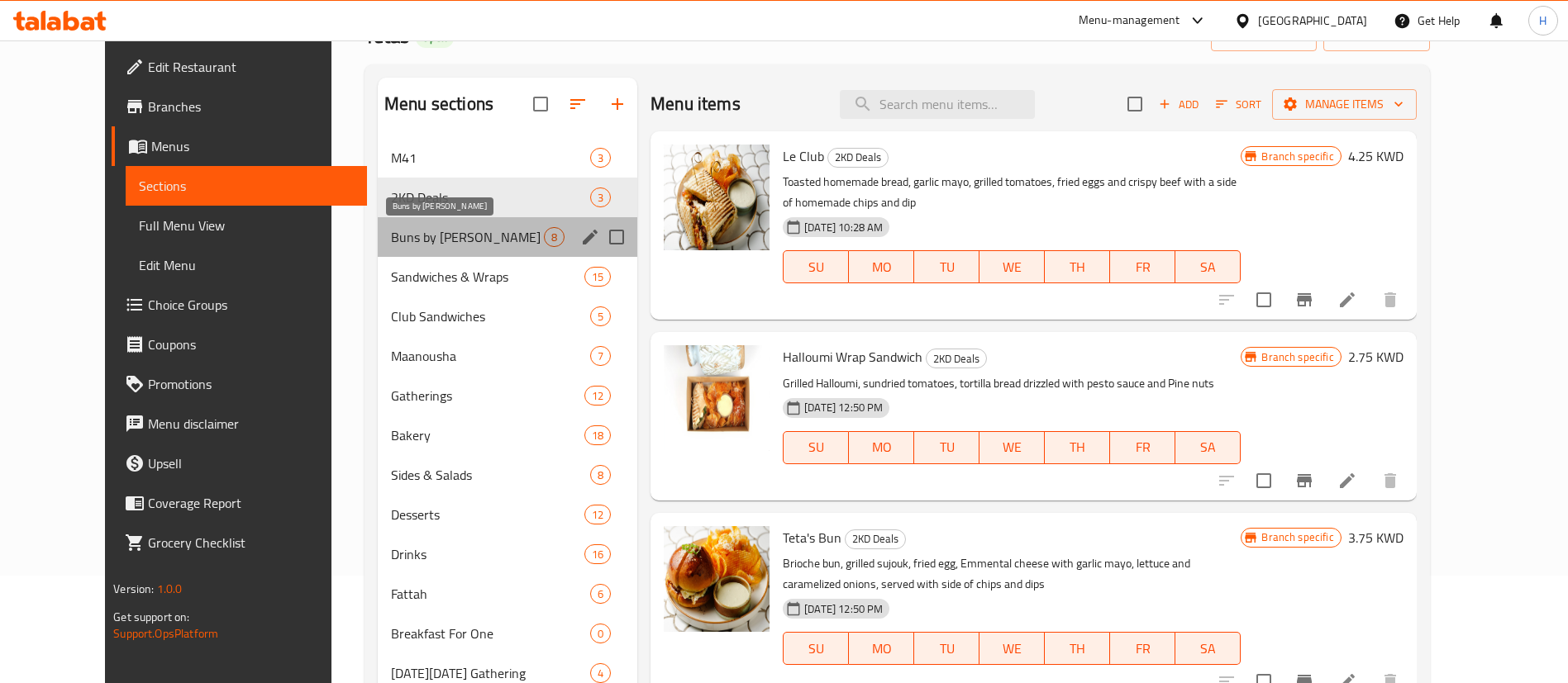
click at [407, 236] on span "Buns by [PERSON_NAME]" at bounding box center [467, 237] width 153 height 19
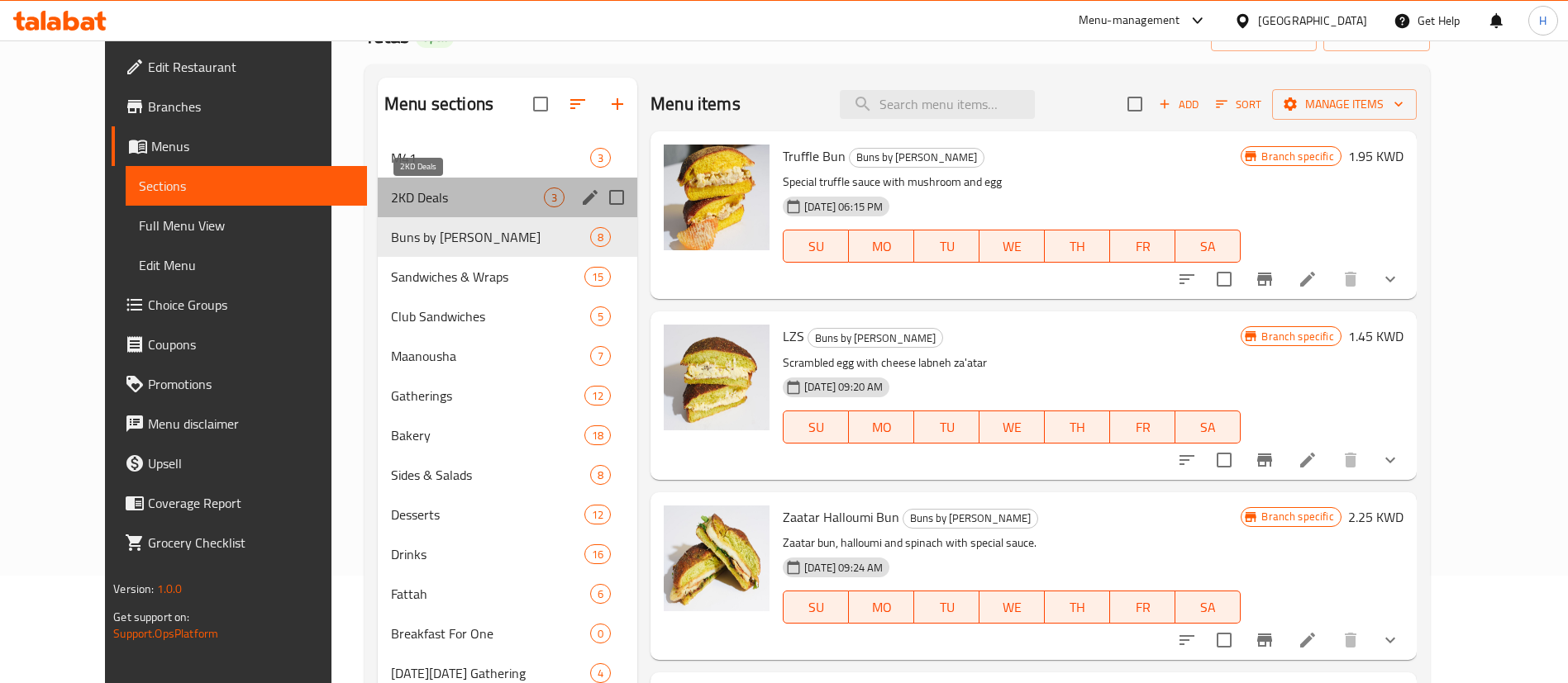
click at [391, 193] on span "2KD Deals" at bounding box center [467, 198] width 153 height 19
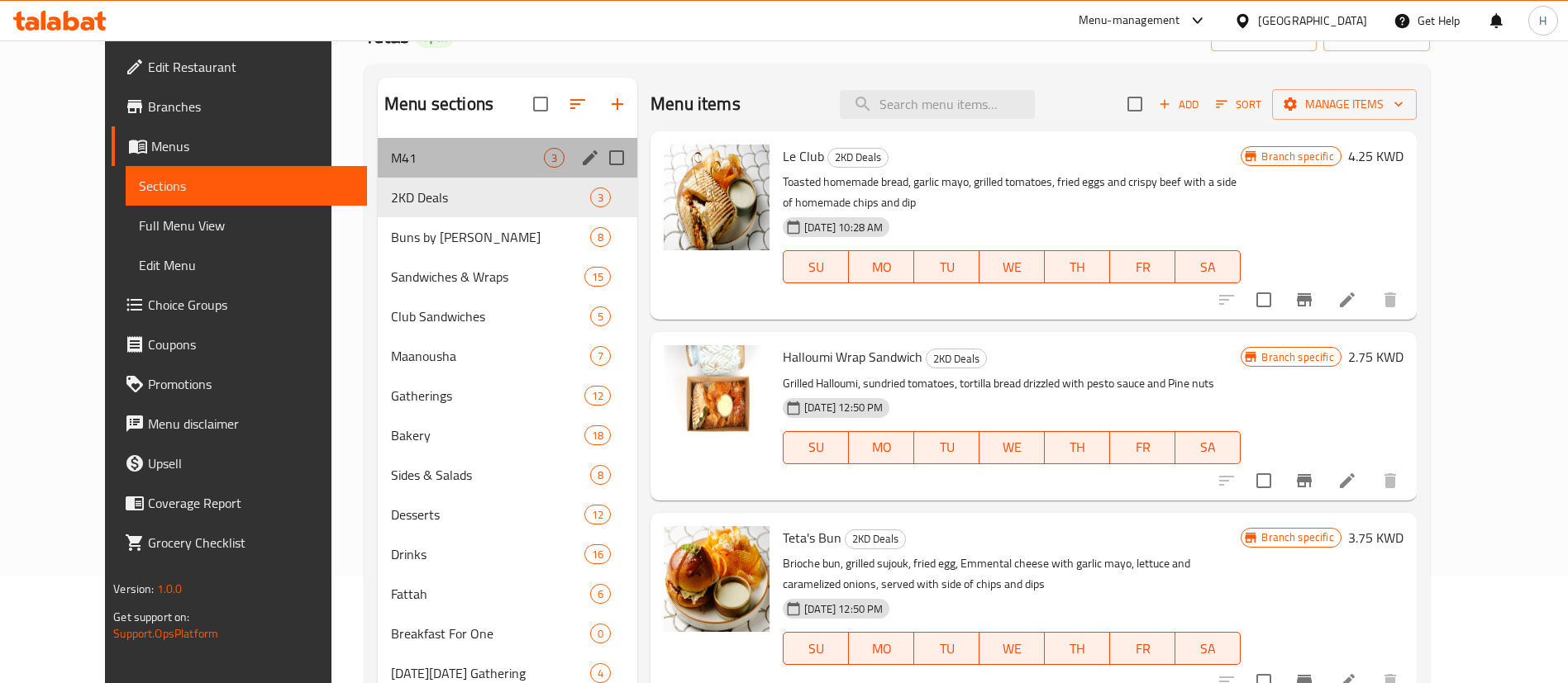
click at [399, 143] on div "M41 3" at bounding box center [508, 158] width 259 height 40
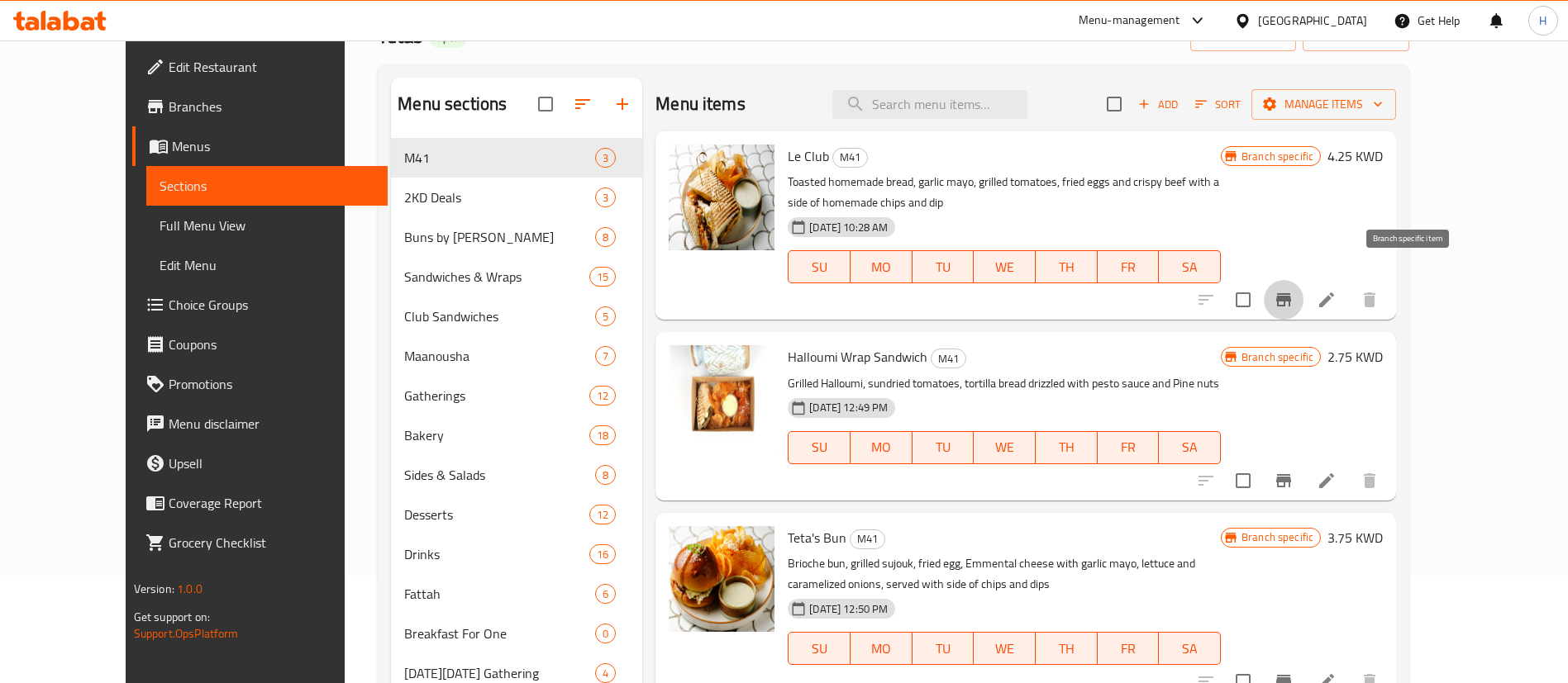
click at [1304, 281] on button "Branch-specific-item" at bounding box center [1283, 300] width 40 height 40
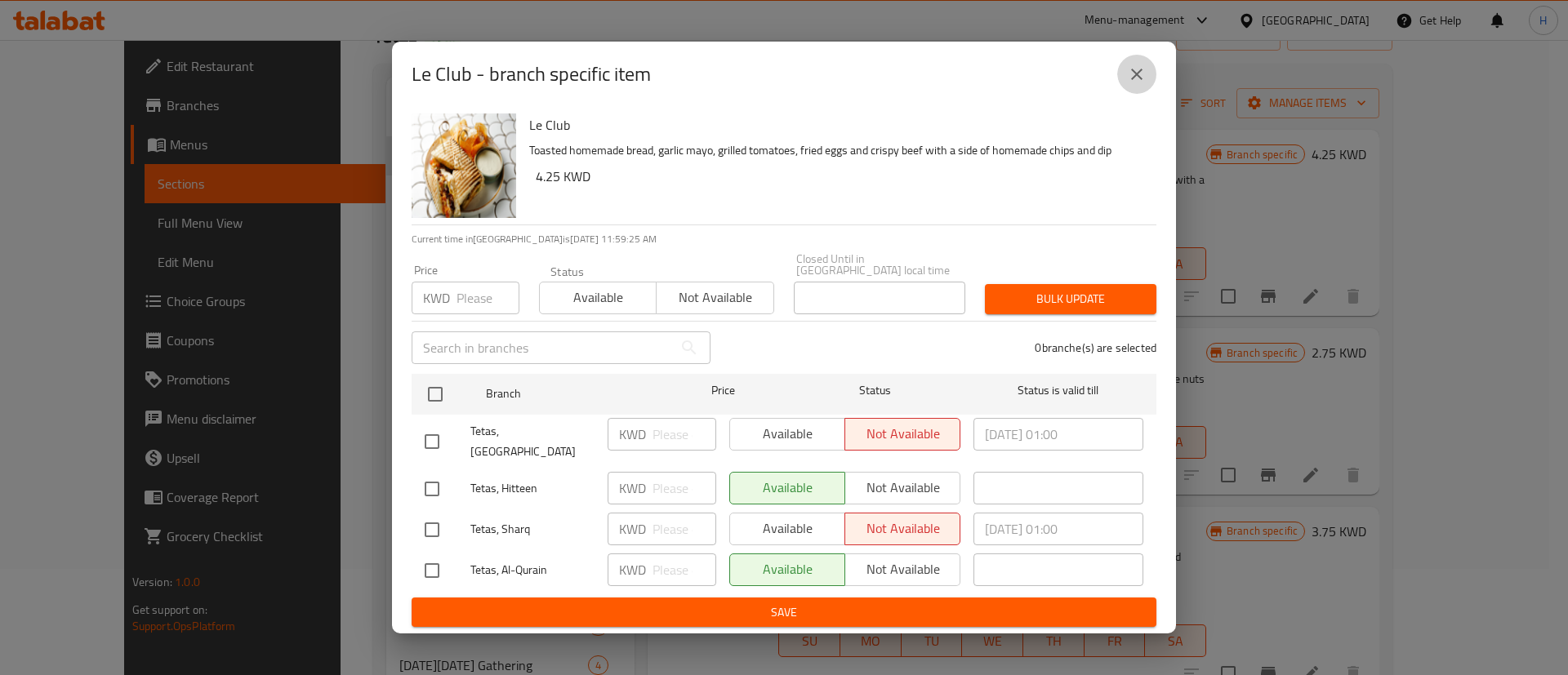
click at [1130, 84] on icon "close" at bounding box center [1137, 74] width 19 height 19
